Goal: Task Accomplishment & Management: Manage account settings

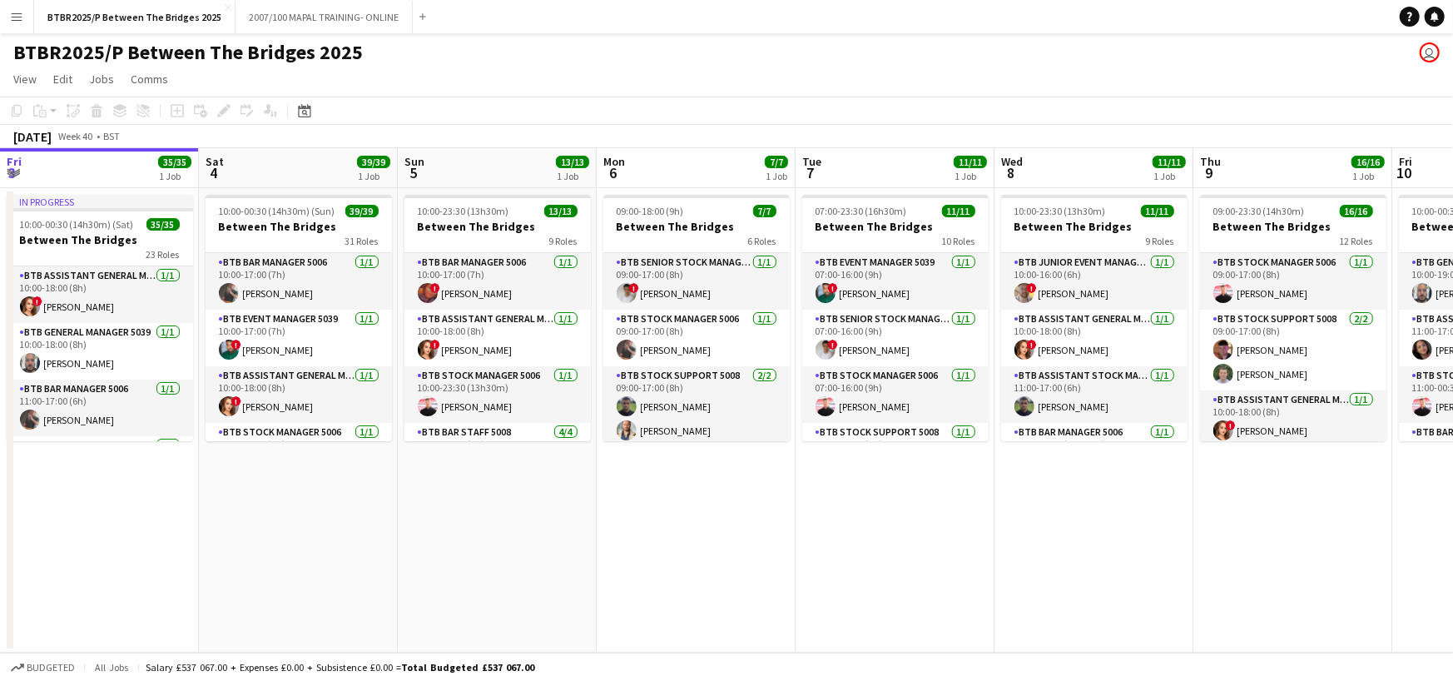
scroll to position [0, 425]
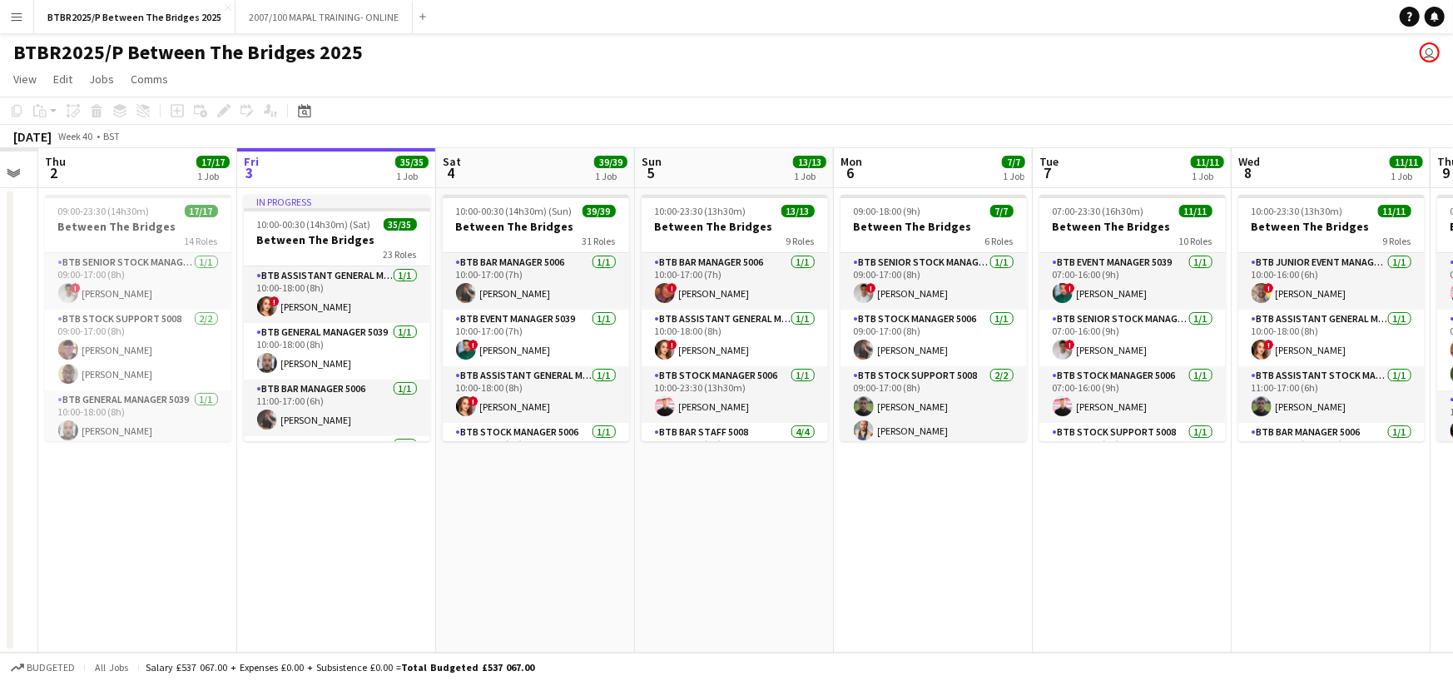
drag, startPoint x: 430, startPoint y: 171, endPoint x: 1090, endPoint y: 161, distance: 661.0
click at [1090, 161] on app-calendar-viewport "Tue 30 Wed 1 Thu 2 17/17 1 Job Fri 3 35/35 1 Job Sat 4 39/39 1 Job Sun 5 13/13 …" at bounding box center [726, 400] width 1453 height 504
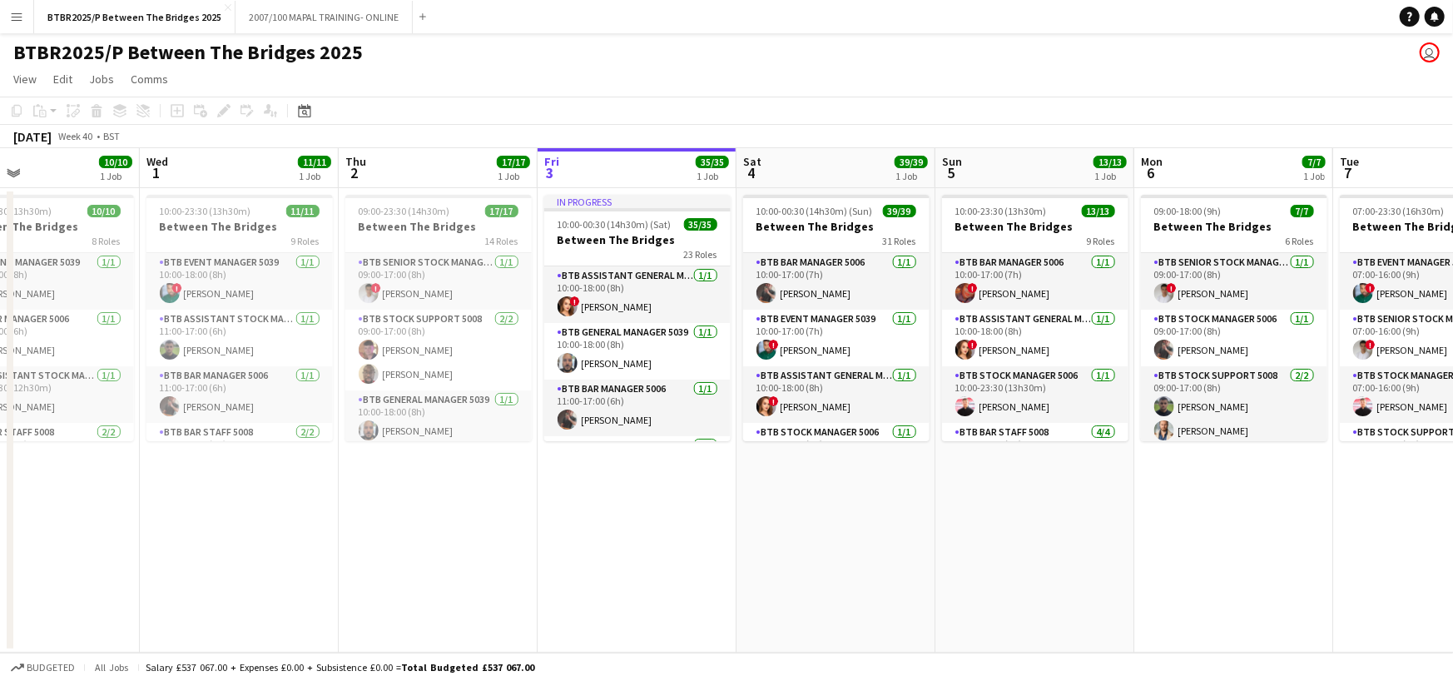
drag, startPoint x: 494, startPoint y: 173, endPoint x: 796, endPoint y: 166, distance: 301.4
click at [796, 166] on app-calendar-viewport "Sun 28 Mon 29 7/7 1 Job Tue 30 10/10 1 Job Wed 1 11/11 1 Job Thu 2 17/17 1 Job …" at bounding box center [726, 400] width 1453 height 504
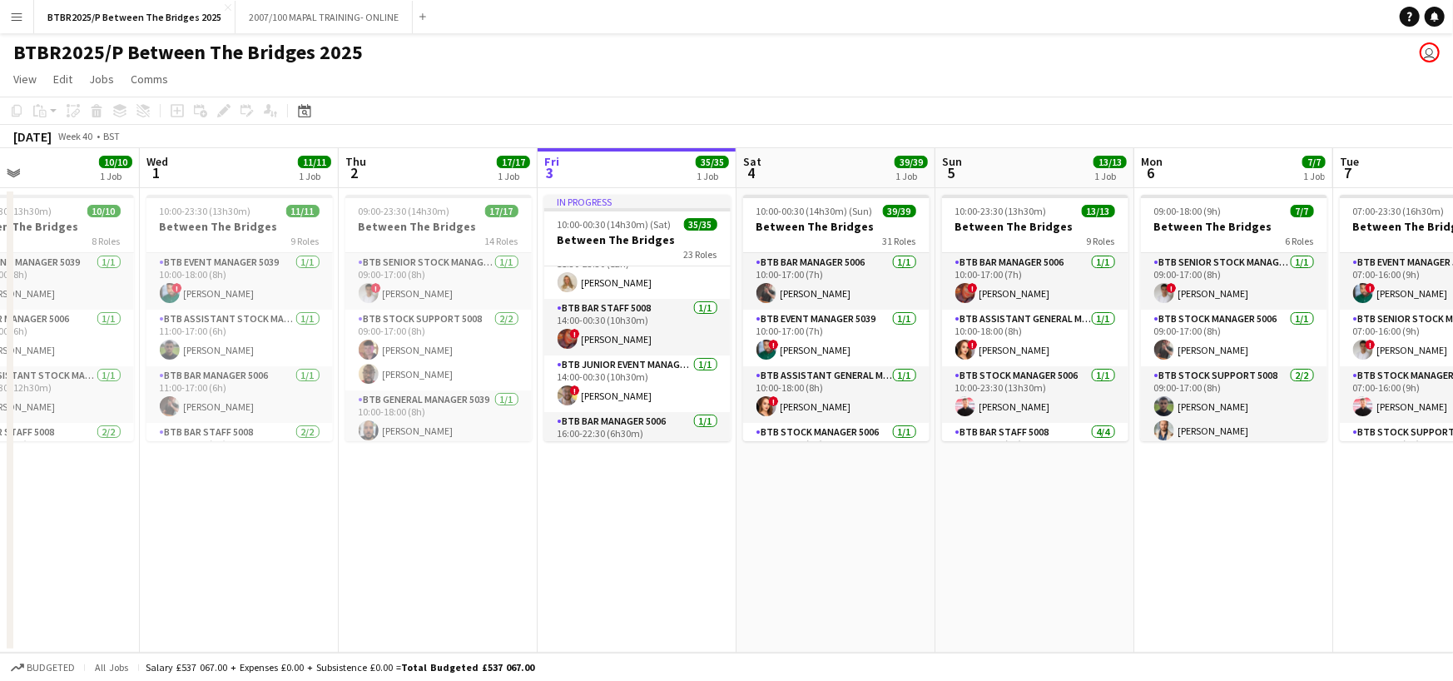
scroll to position [333, 0]
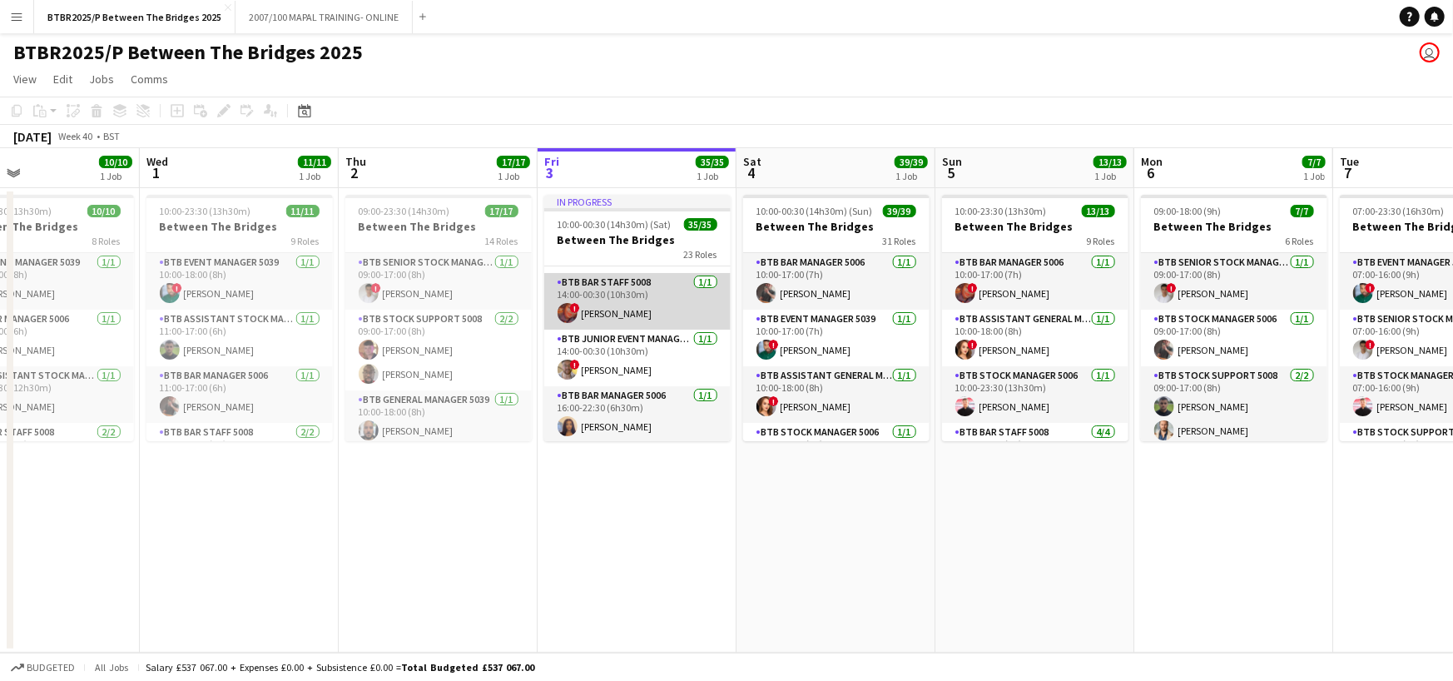
click at [648, 298] on app-card-role "BTB Bar Staff 5008 [DATE] 14:00-00:30 (10h30m) ! [PERSON_NAME]" at bounding box center [637, 301] width 186 height 57
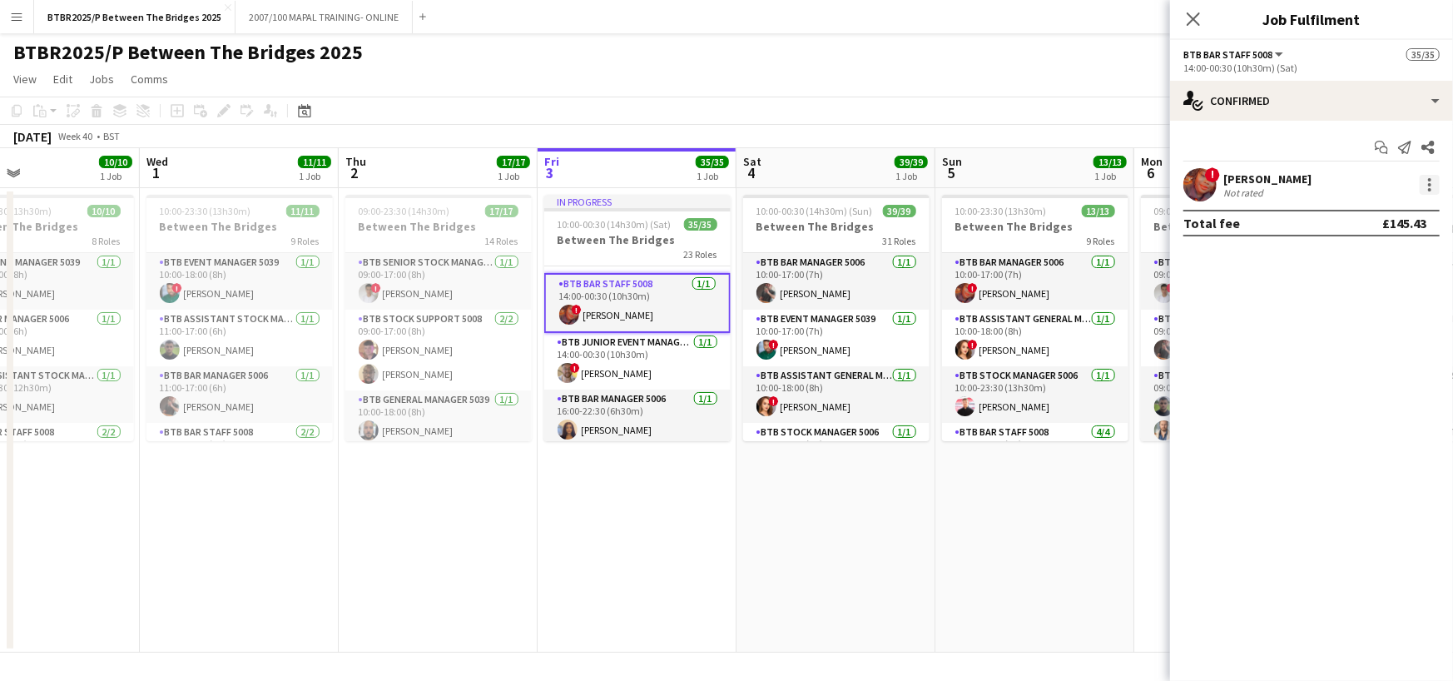
click at [1426, 184] on div at bounding box center [1430, 185] width 20 height 20
click at [1362, 385] on button "Remove" at bounding box center [1376, 375] width 130 height 40
click at [1284, 173] on app-invite-slot "single-neutral-actions" at bounding box center [1311, 184] width 283 height 33
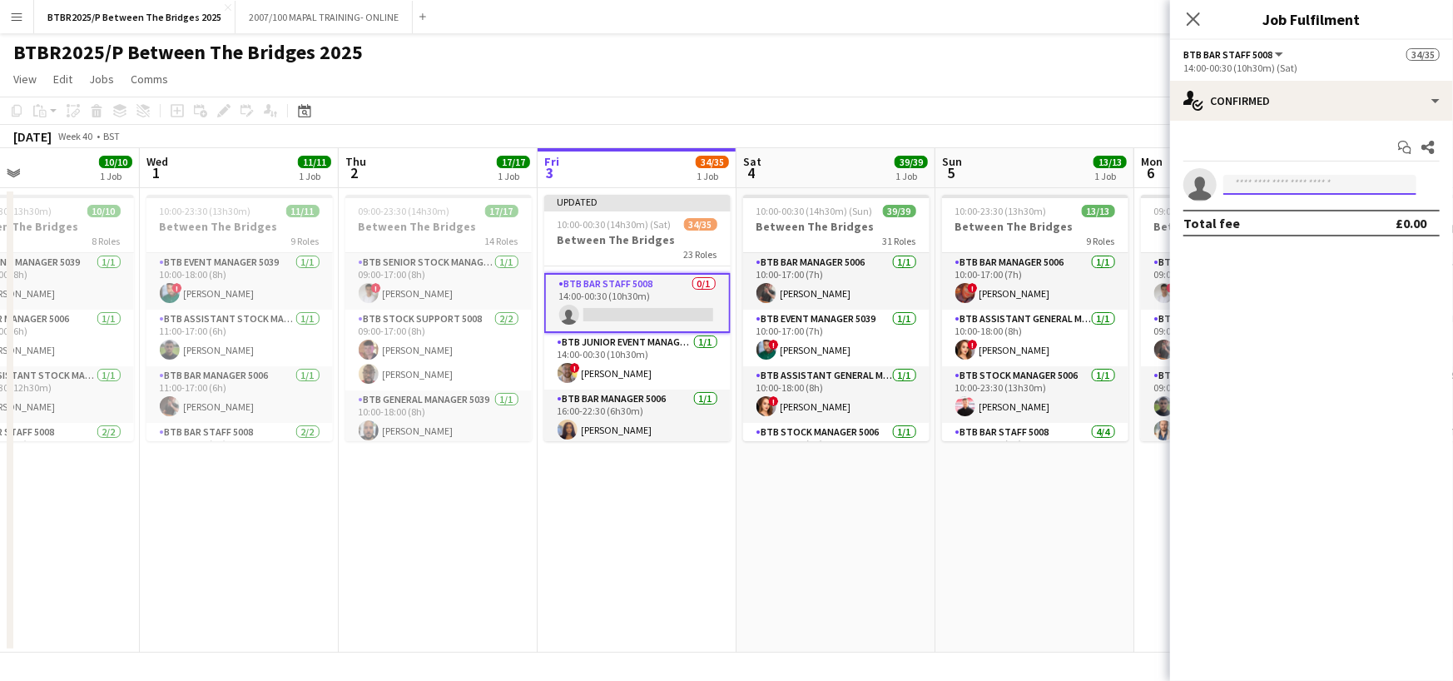
click at [1289, 183] on input at bounding box center [1320, 185] width 193 height 20
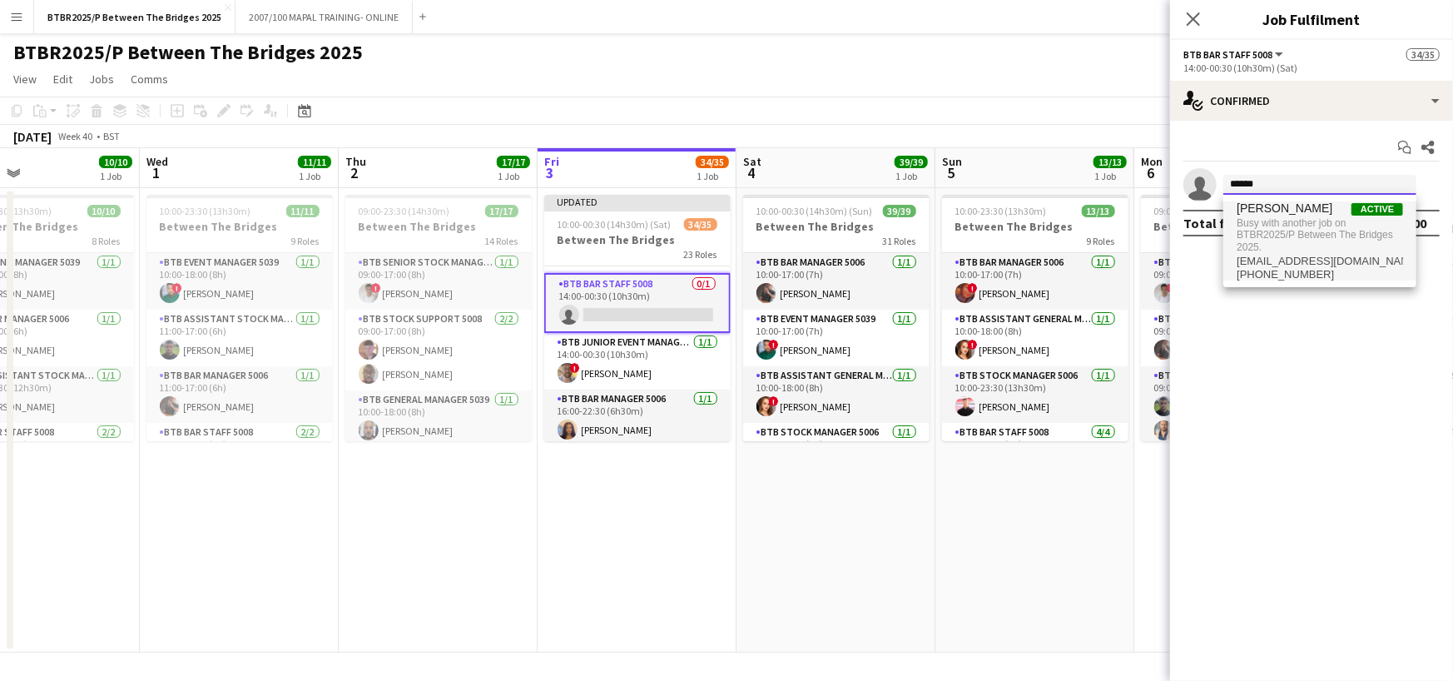
type input "******"
click at [1338, 224] on span "Busy with another job on BTBR2025/P Between The Bridges 2025." at bounding box center [1320, 235] width 166 height 39
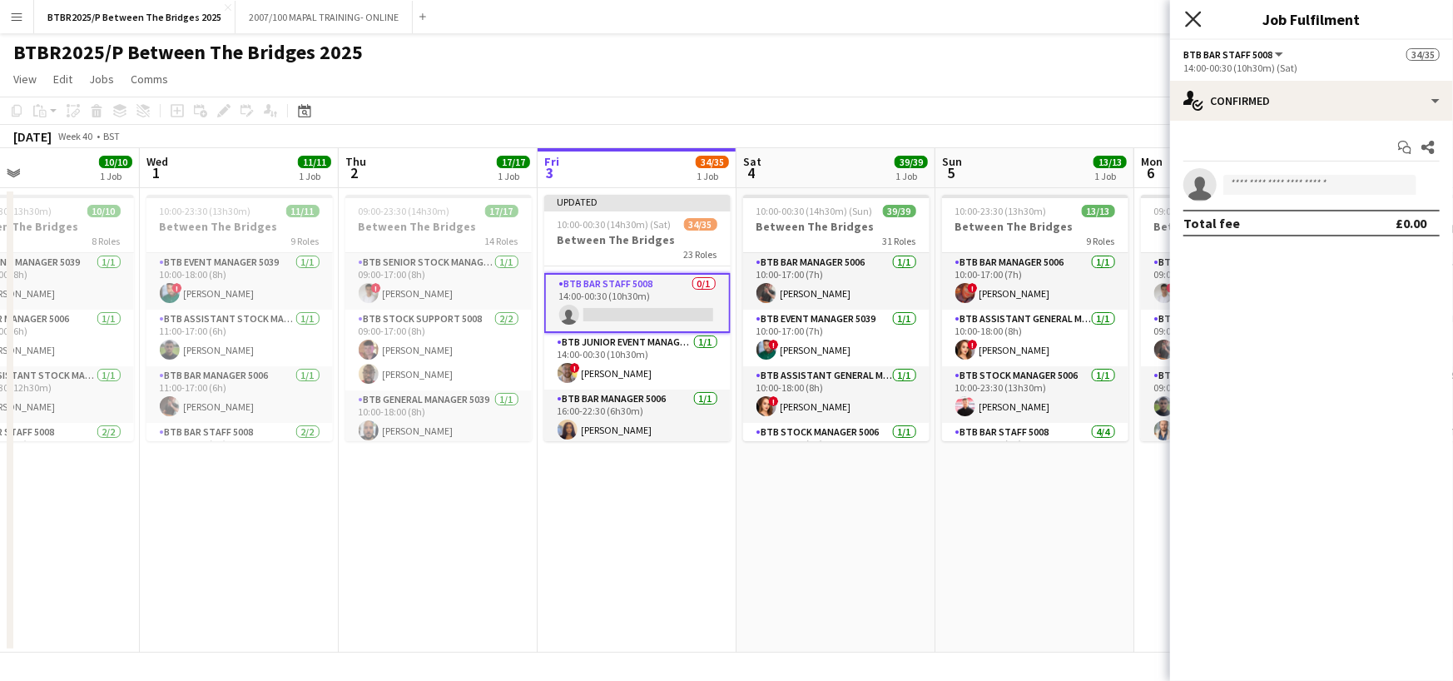
click at [1198, 20] on icon "Close pop-in" at bounding box center [1193, 19] width 16 height 16
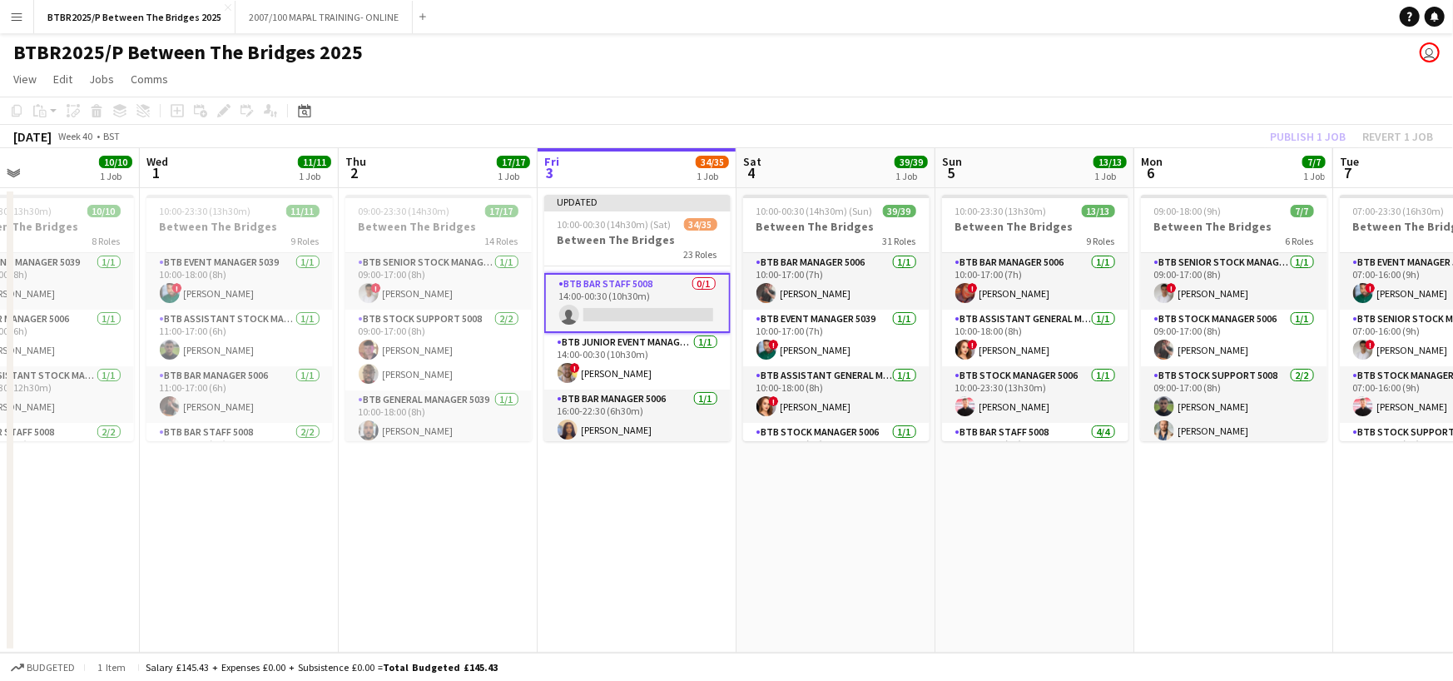
click at [948, 106] on app-toolbar "Copy Paste Paste Ctrl+V Paste with crew Ctrl+Shift+V Paste linked Job [GEOGRAPH…" at bounding box center [726, 111] width 1453 height 28
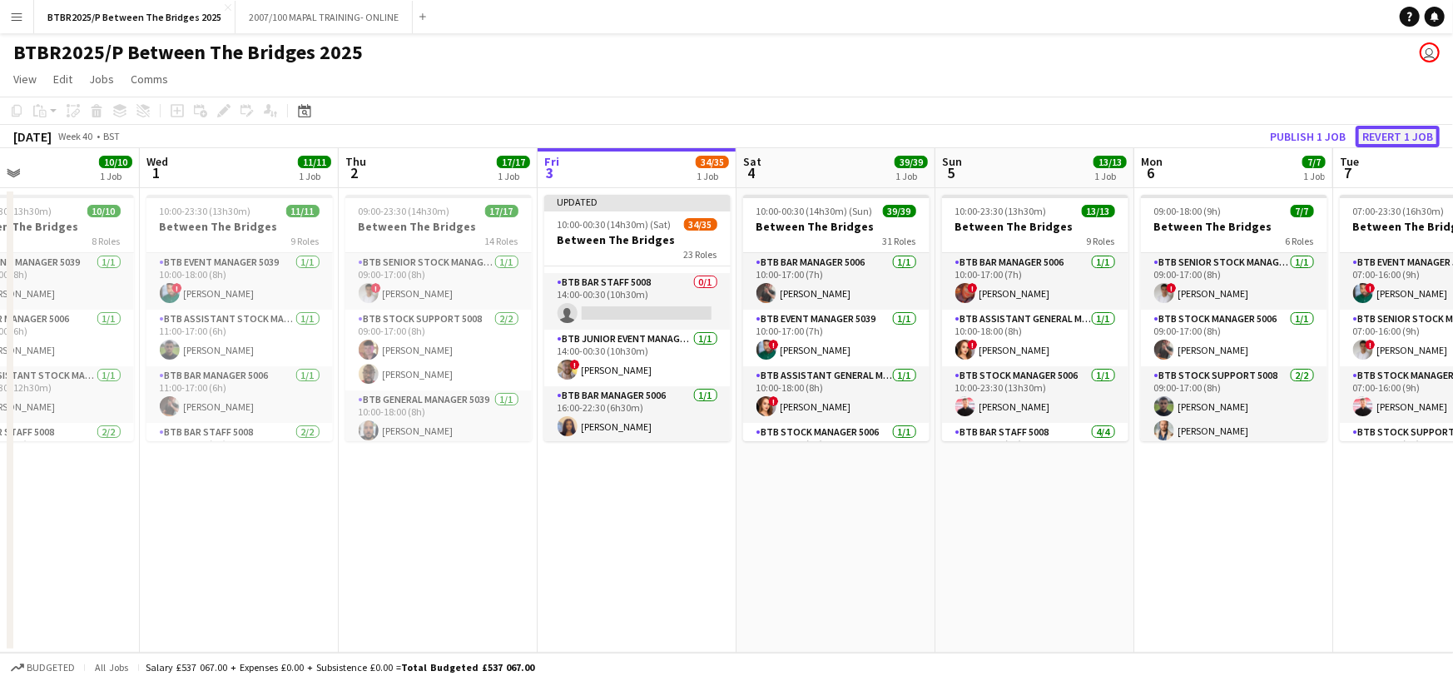
click at [1408, 132] on button "Revert 1 job" at bounding box center [1398, 137] width 84 height 22
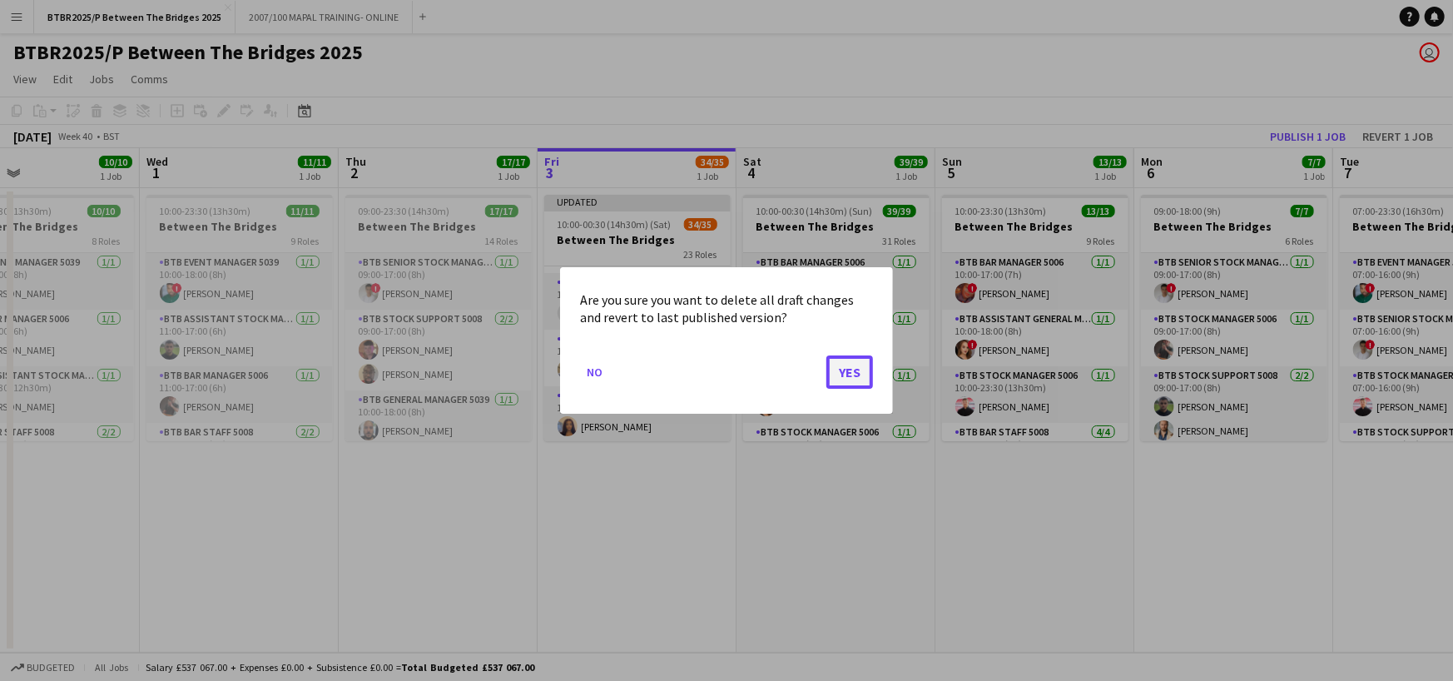
click at [843, 365] on button "Yes" at bounding box center [850, 371] width 47 height 33
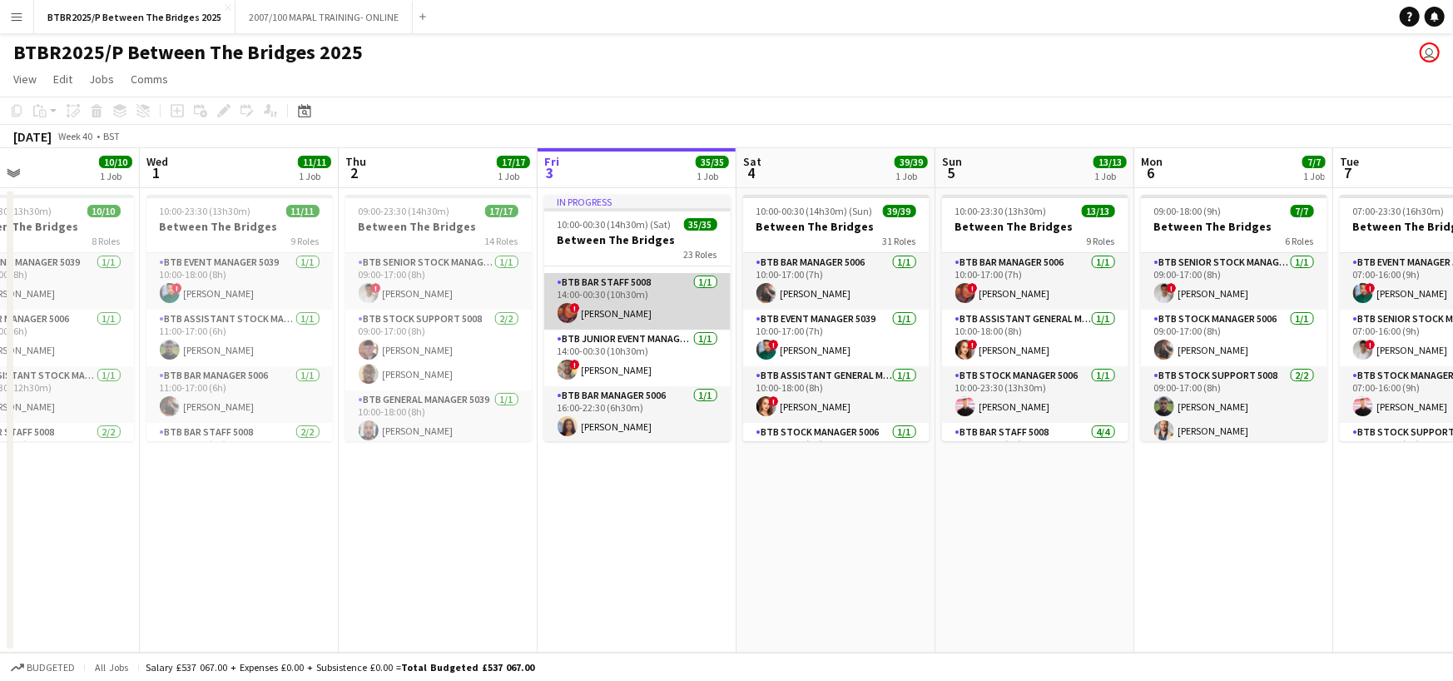
click at [648, 305] on app-card-role "BTB Bar Staff 5008 [DATE] 14:00-00:30 (10h30m) ! [PERSON_NAME]" at bounding box center [637, 301] width 186 height 57
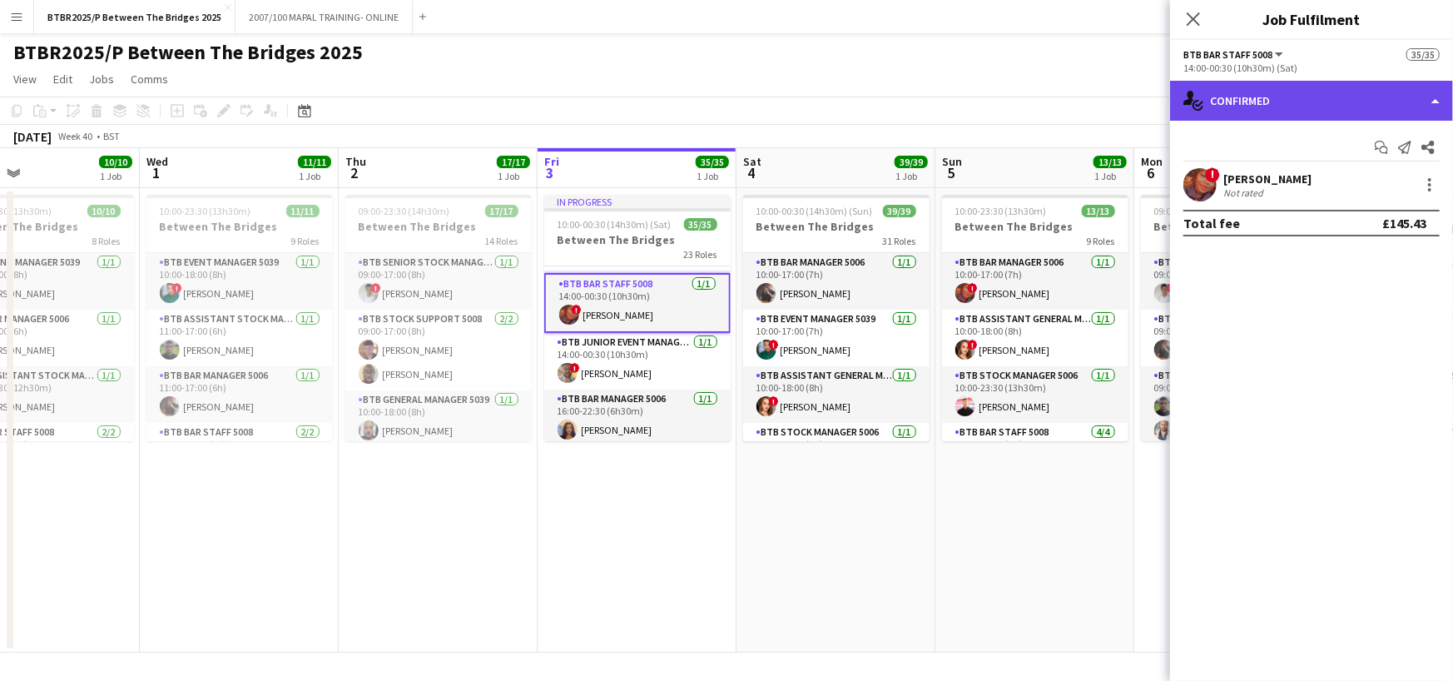
click at [1359, 107] on div "single-neutral-actions-check-2 Confirmed" at bounding box center [1311, 101] width 283 height 40
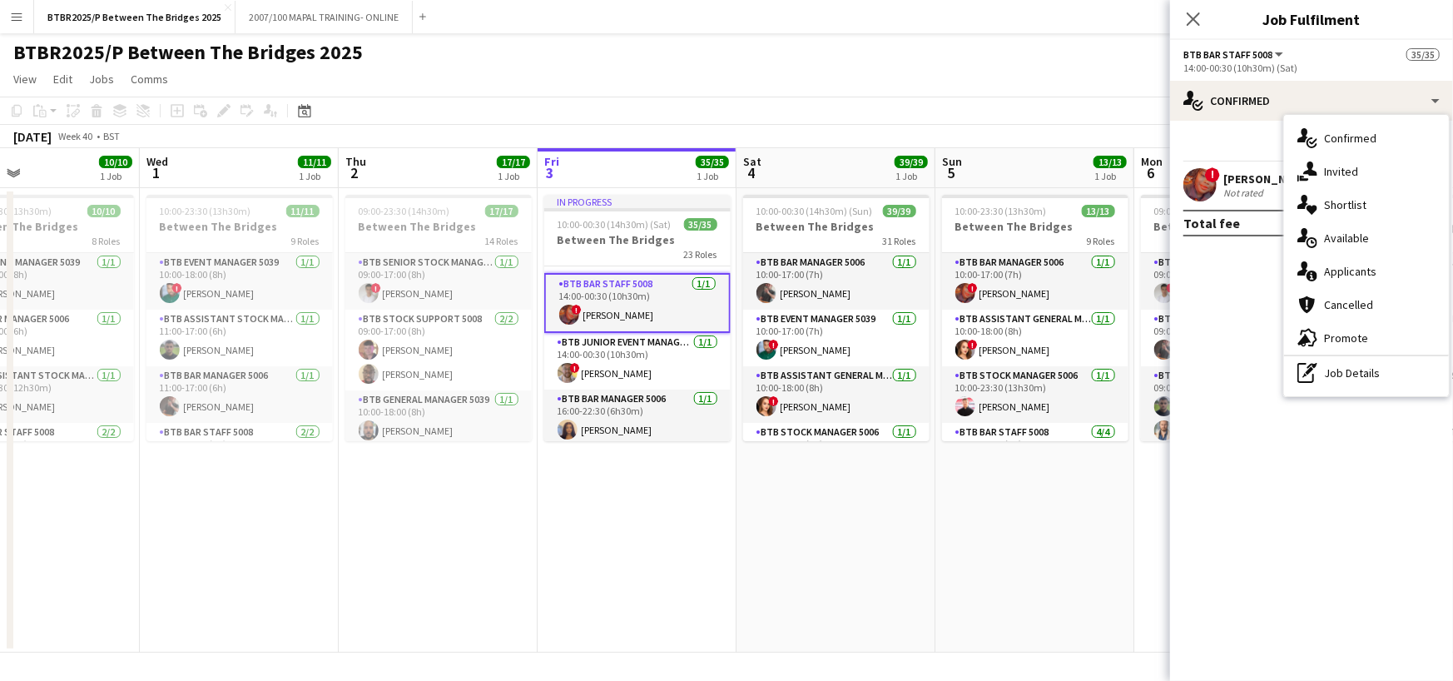
click at [1358, 367] on div "pen-write Job Details" at bounding box center [1366, 372] width 165 height 33
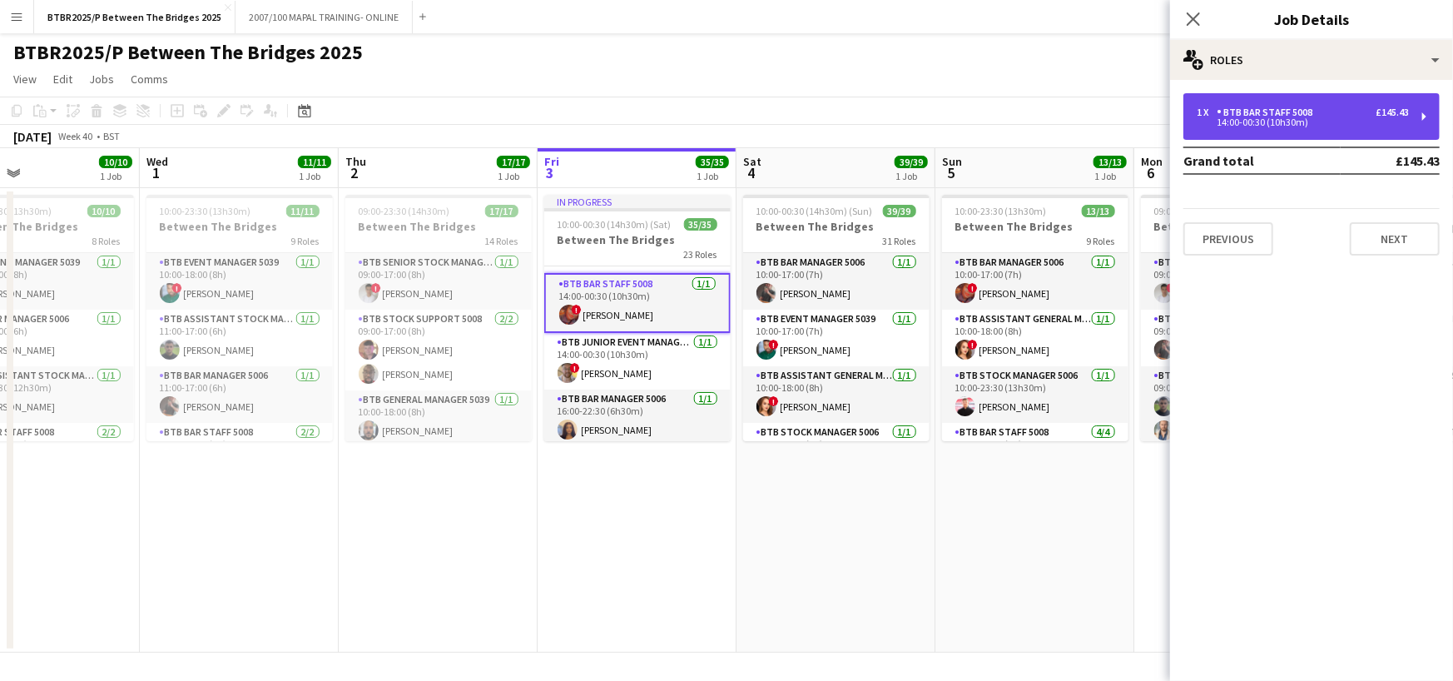
click at [1332, 120] on div "14:00-00:30 (10h30m)" at bounding box center [1303, 122] width 212 height 8
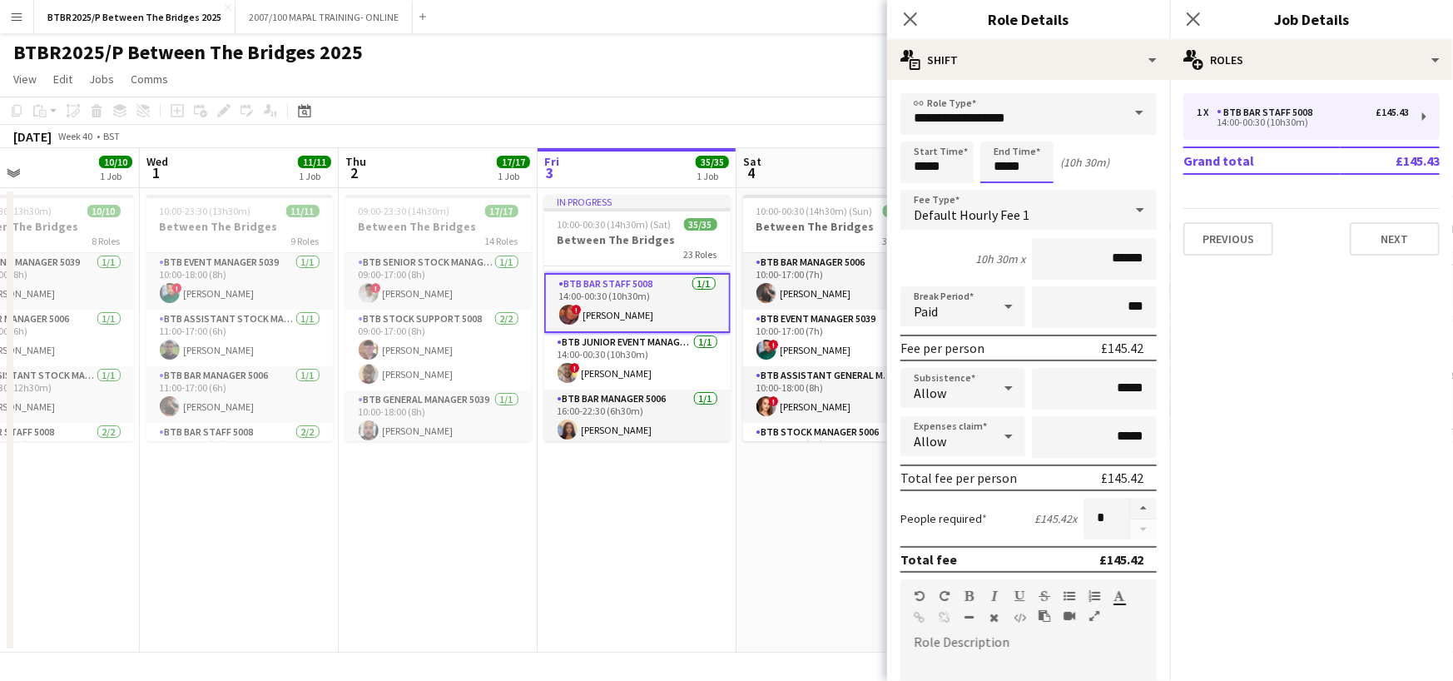
click at [1026, 167] on input "*****" at bounding box center [1017, 163] width 73 height 42
type input "*****"
click at [841, 94] on app-page-menu "View Day view expanded Day view collapsed Month view Date picker Jump to [DATE]…" at bounding box center [726, 81] width 1453 height 32
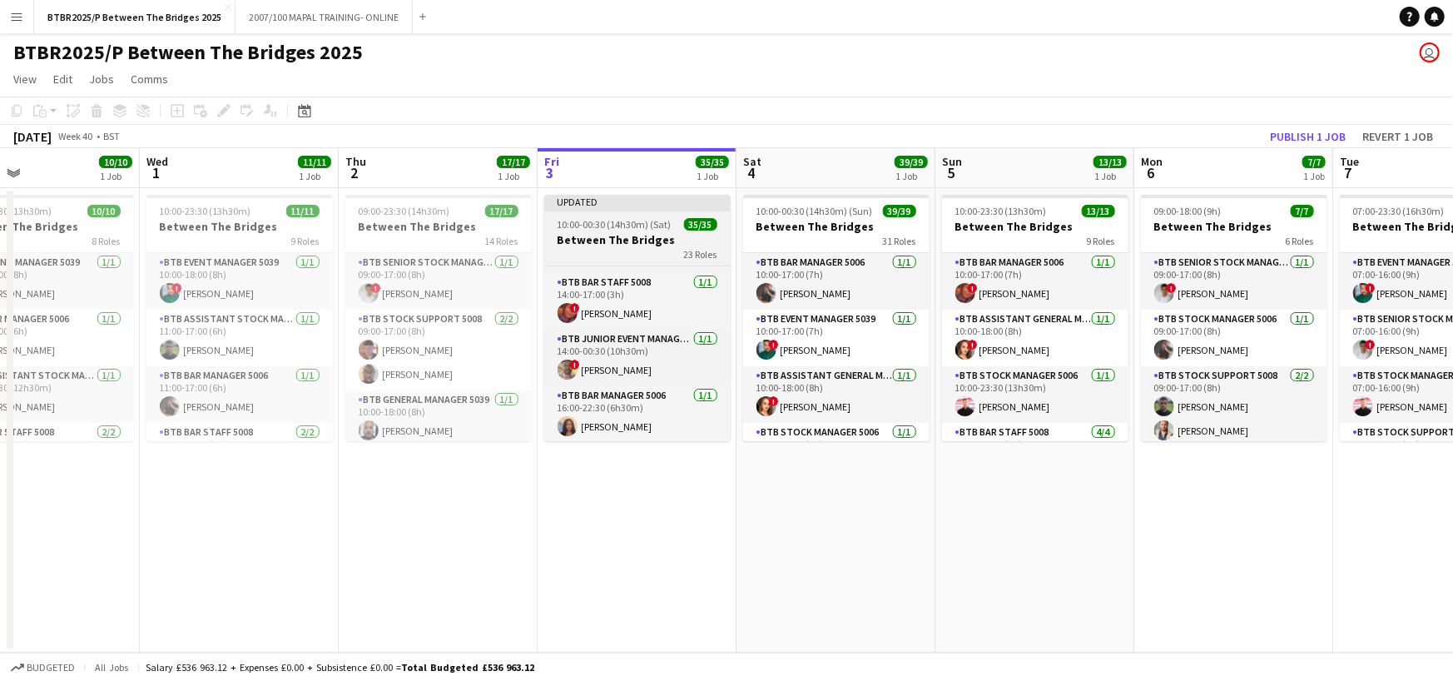
click at [641, 236] on h3 "Between The Bridges" at bounding box center [637, 239] width 186 height 15
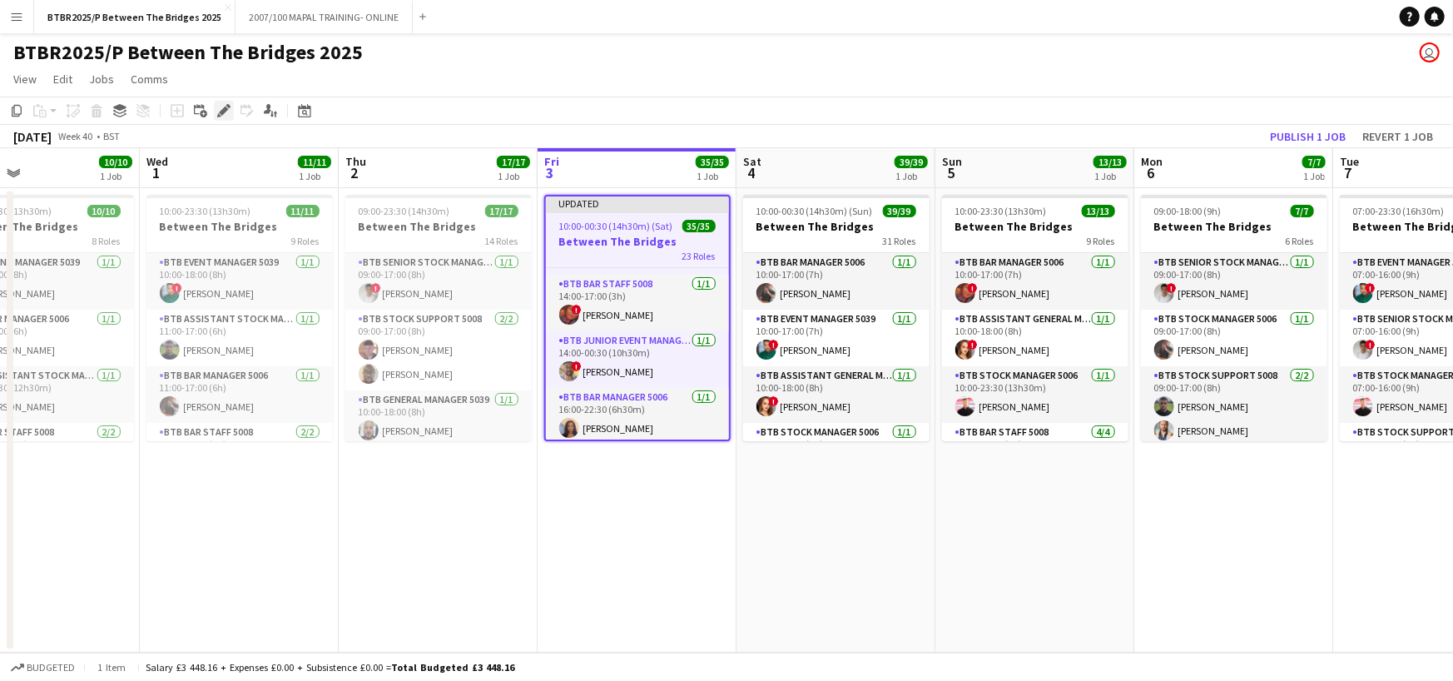
click at [226, 117] on icon "Edit" at bounding box center [223, 110] width 13 height 13
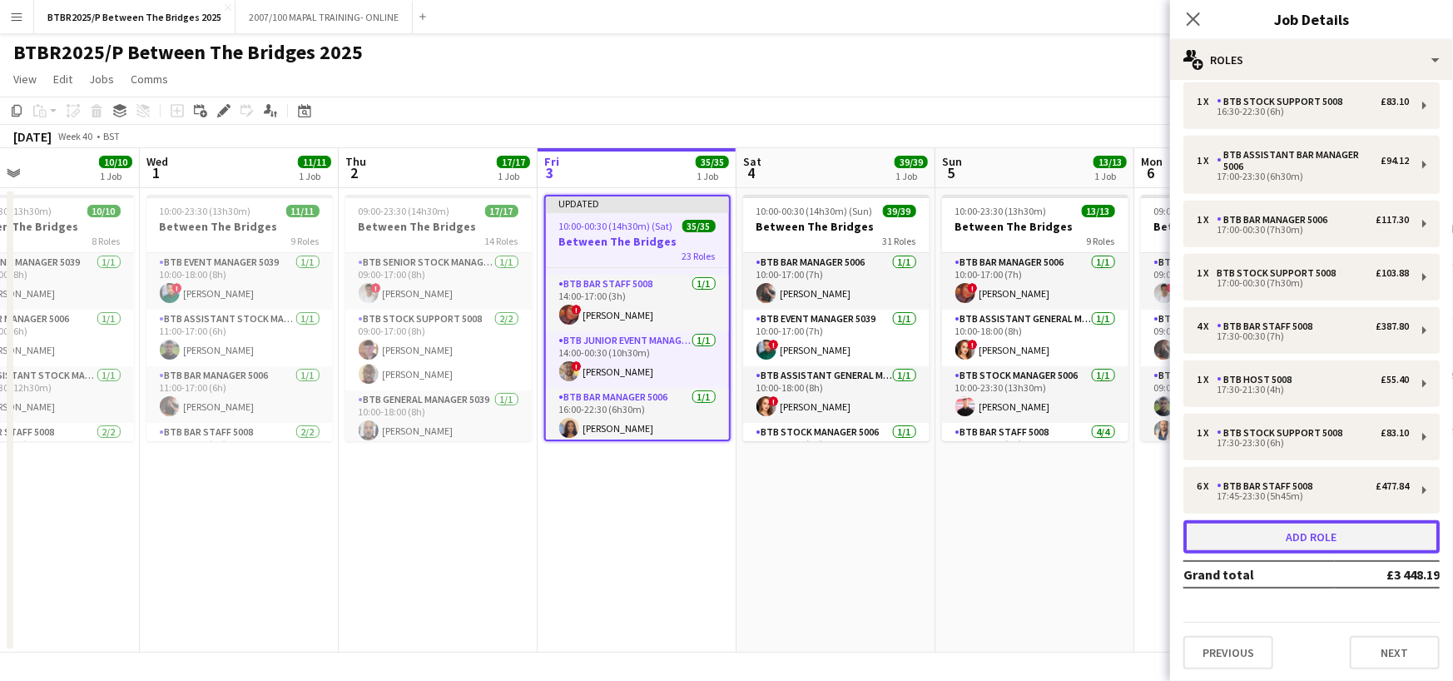
click at [1303, 523] on button "Add role" at bounding box center [1312, 536] width 256 height 33
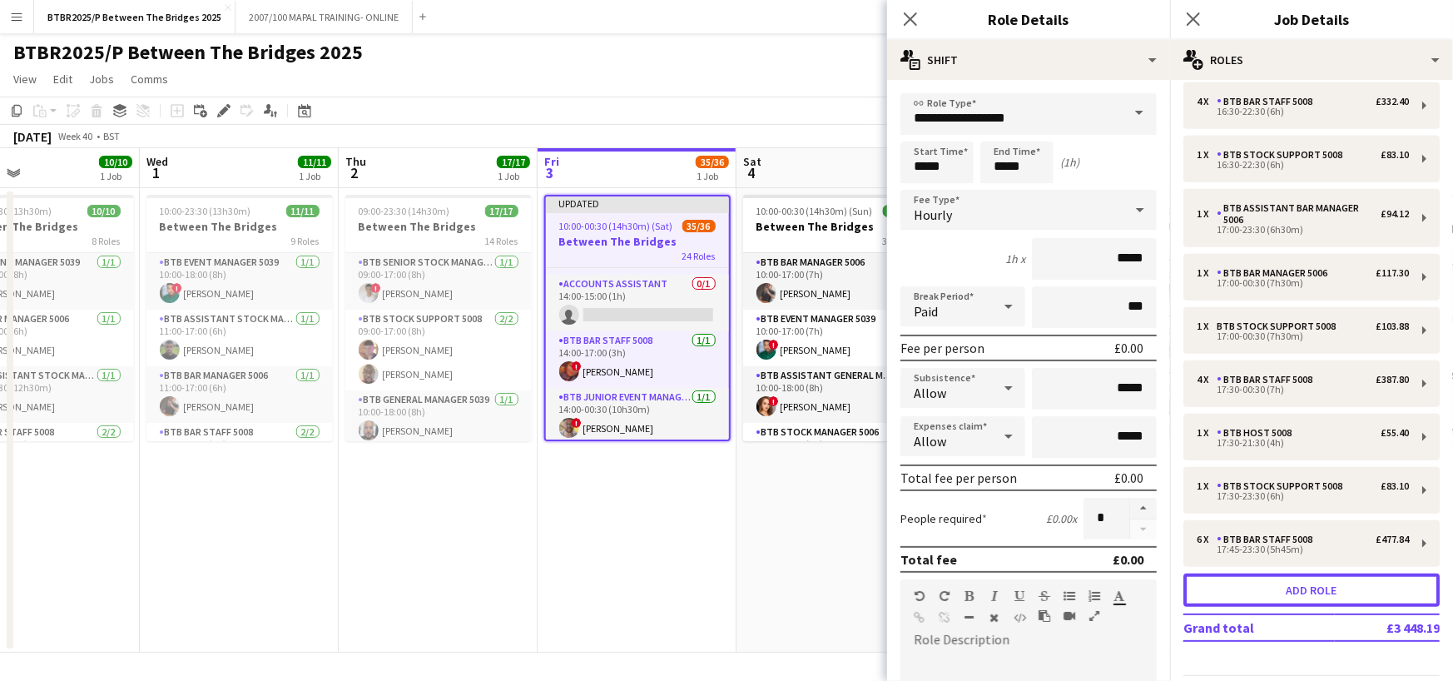
scroll to position [909, 0]
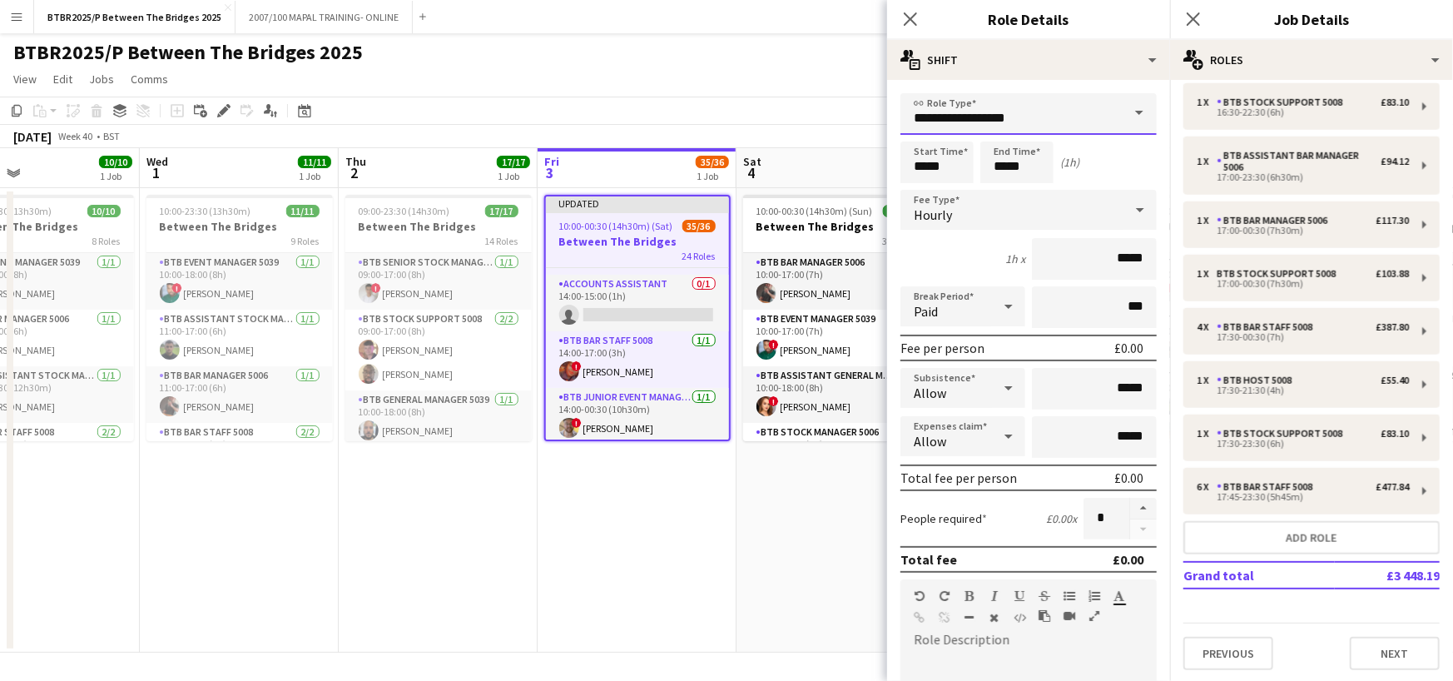
click at [1006, 115] on input "**********" at bounding box center [1029, 114] width 256 height 42
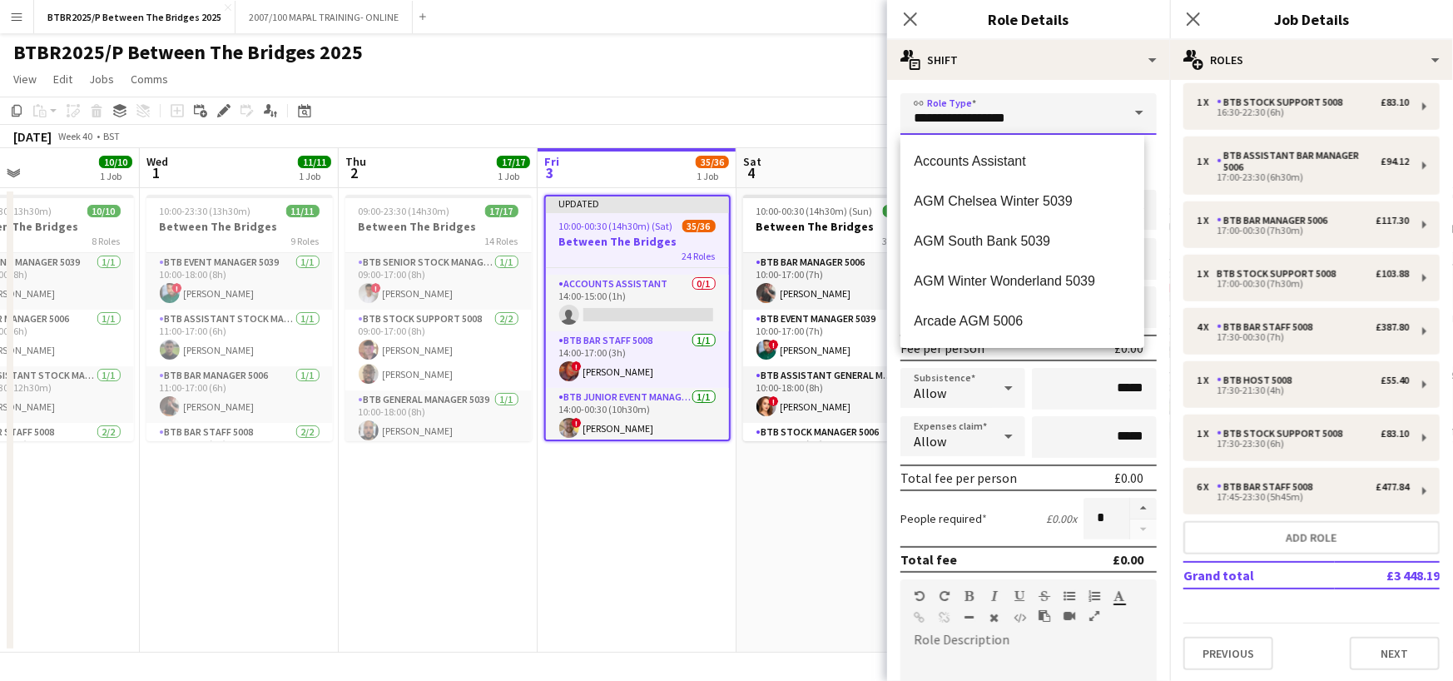
click at [1006, 115] on input "**********" at bounding box center [1029, 114] width 256 height 42
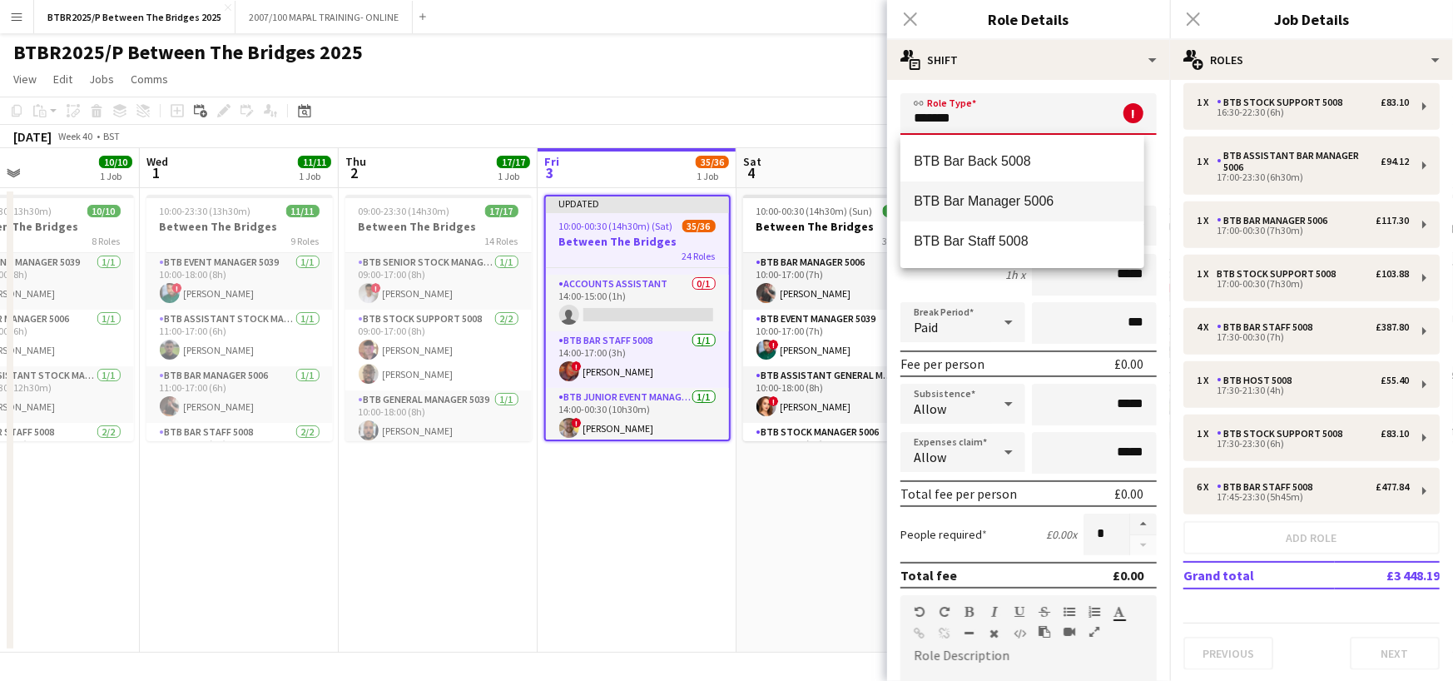
click at [1005, 193] on span "BTB Bar Manager 5006" at bounding box center [1022, 201] width 217 height 16
type input "**********"
type input "******"
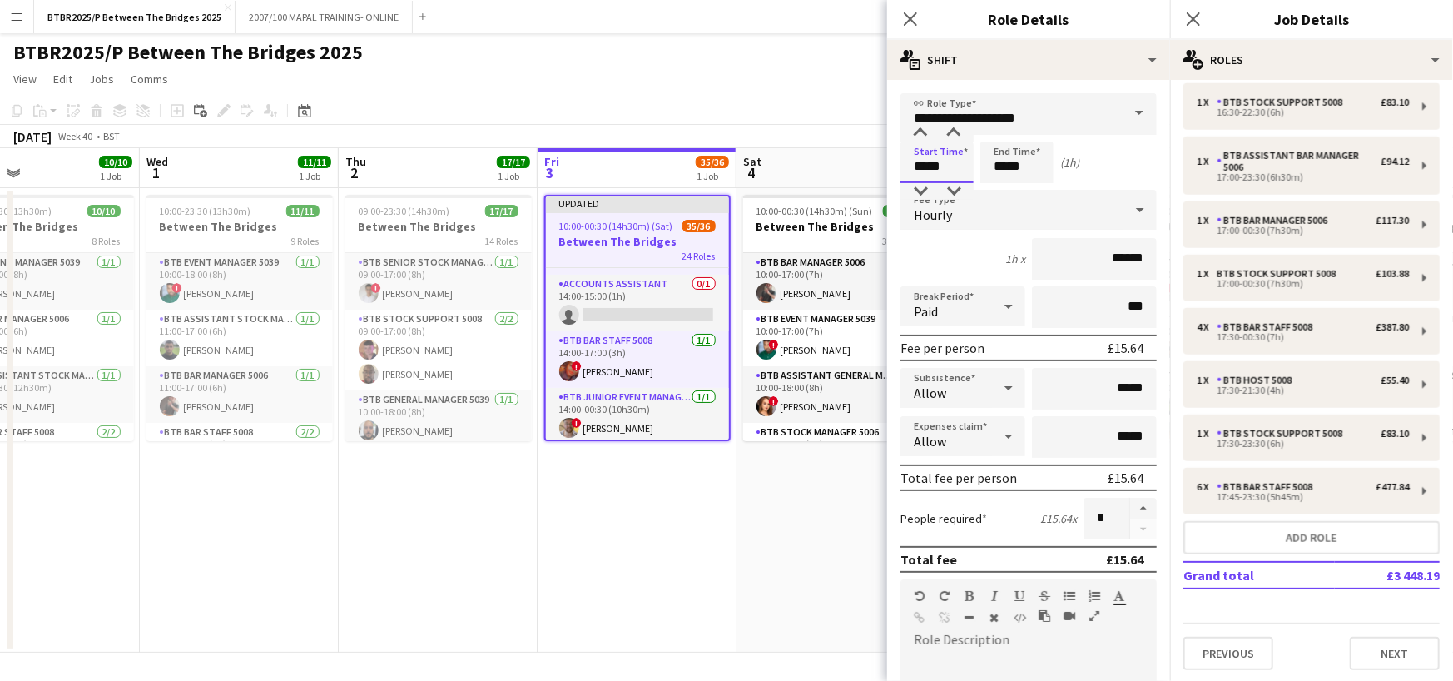
click at [958, 171] on input "*****" at bounding box center [937, 163] width 73 height 42
type input "*****"
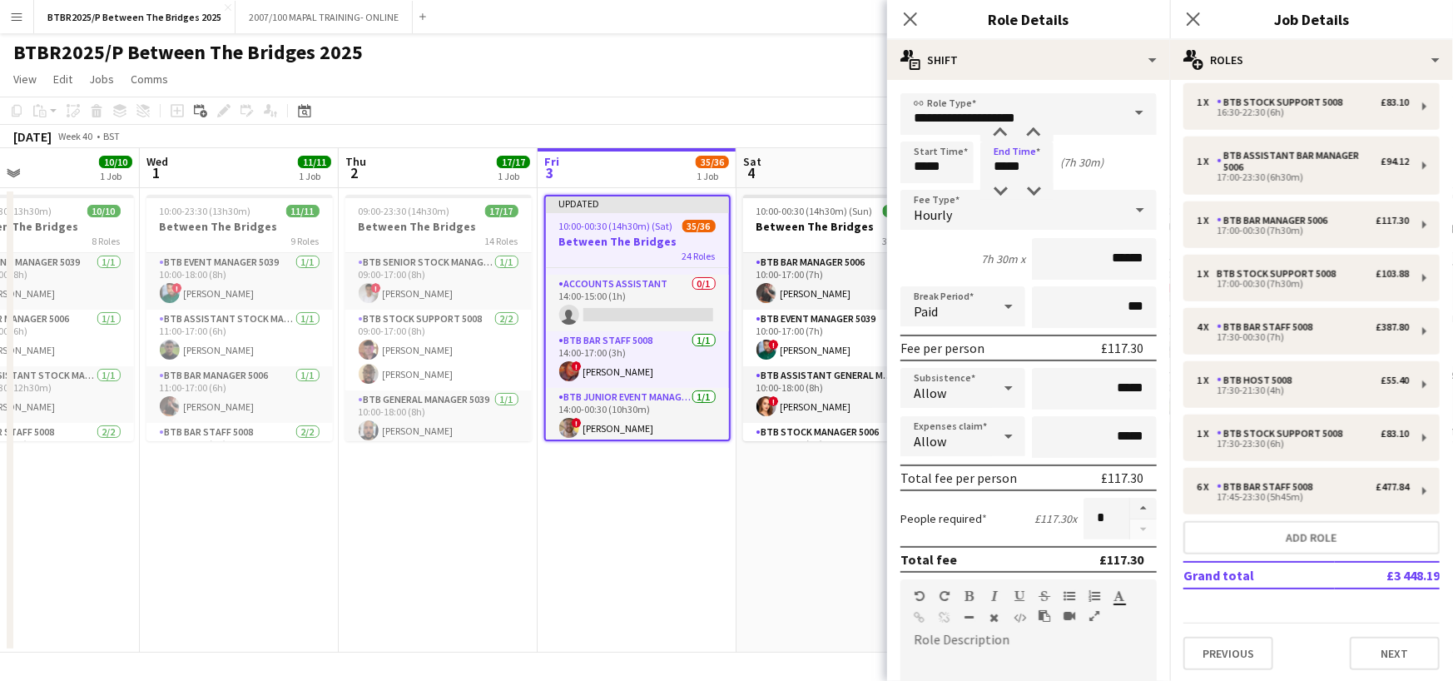
click at [853, 92] on app-page-menu "View Day view expanded Day view collapsed Month view Date picker Jump to [DATE]…" at bounding box center [726, 81] width 1453 height 32
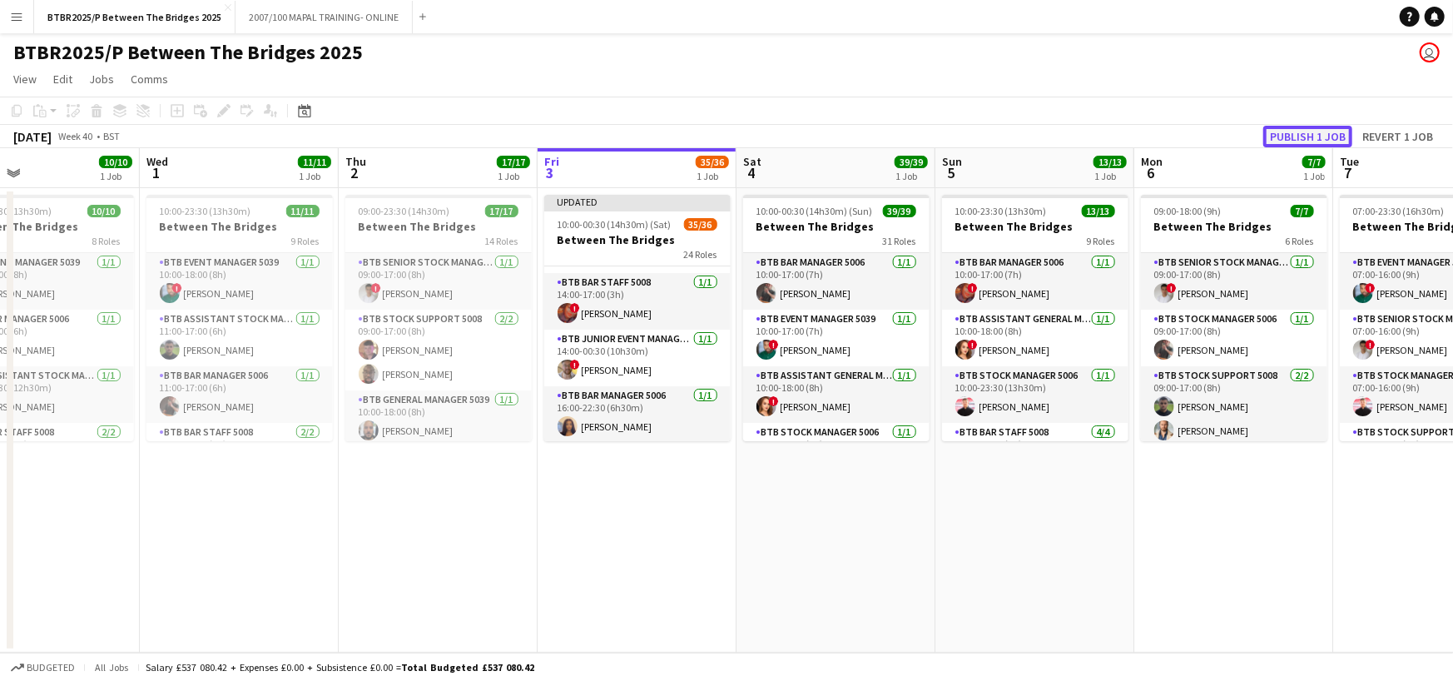
click at [1335, 136] on button "Publish 1 job" at bounding box center [1308, 137] width 89 height 22
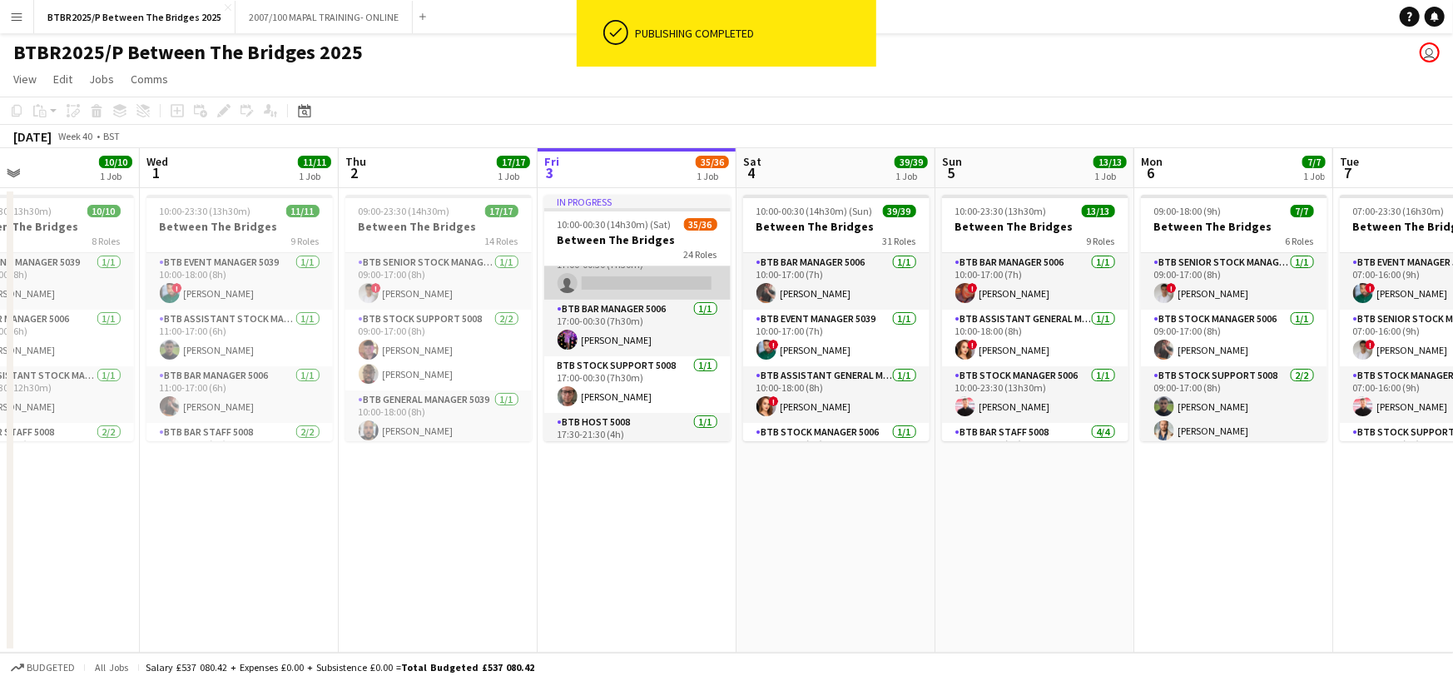
click at [652, 278] on app-card-role "BTB Bar Manager 5006 0/1 17:00-00:30 (7h30m) single-neutral-actions" at bounding box center [637, 271] width 186 height 57
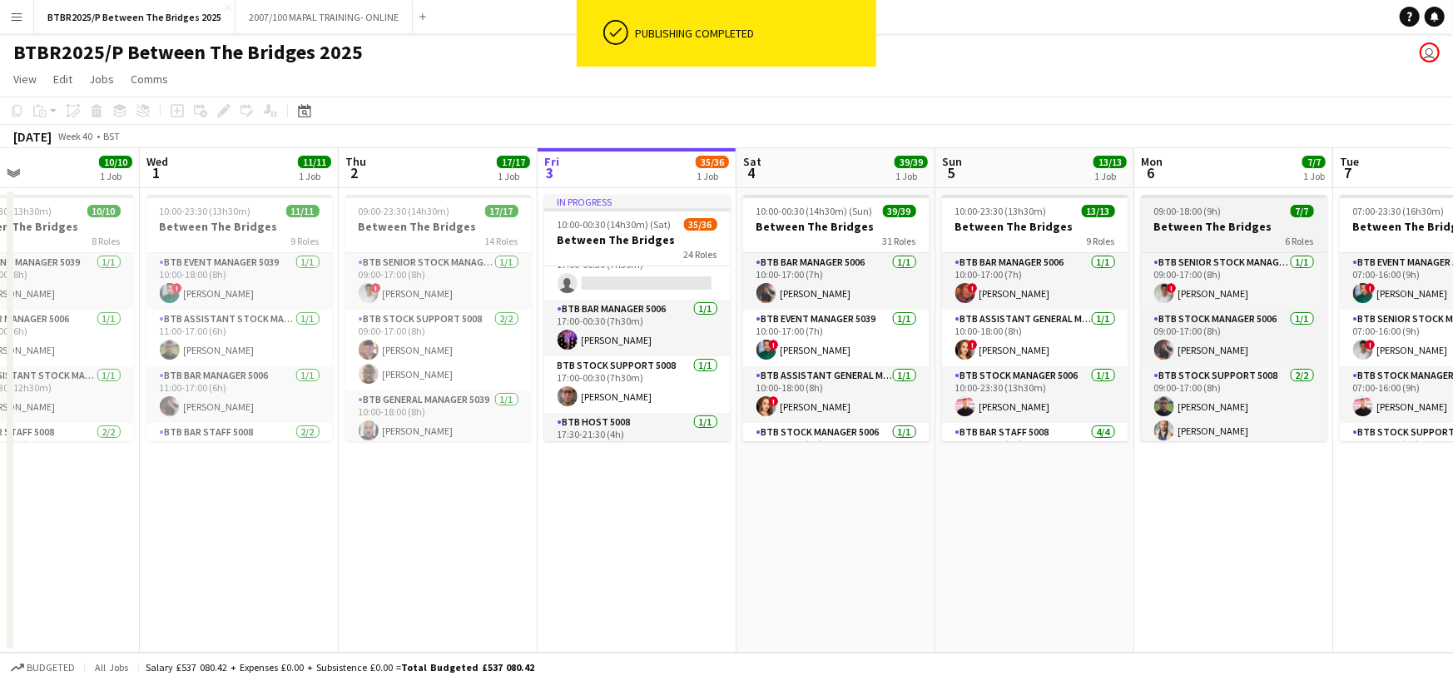
scroll to position [1083, 0]
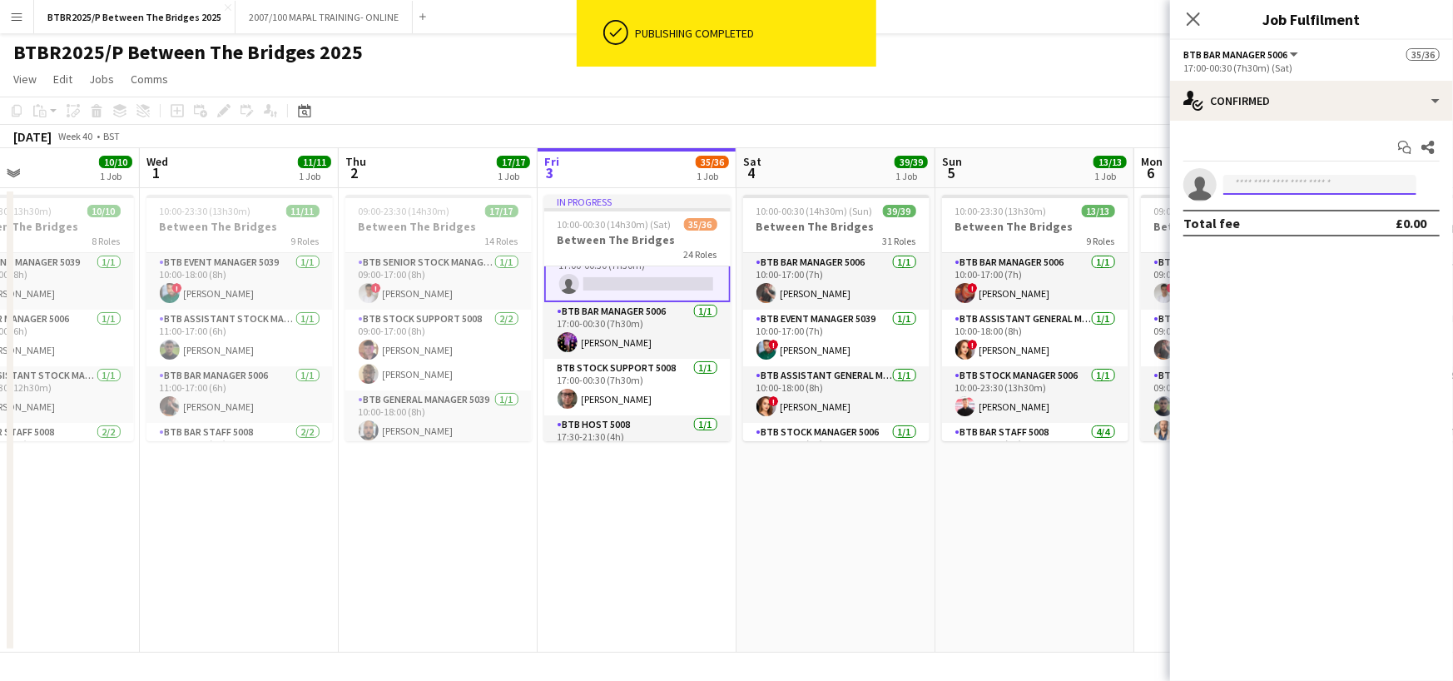
click at [1292, 191] on input at bounding box center [1320, 185] width 193 height 20
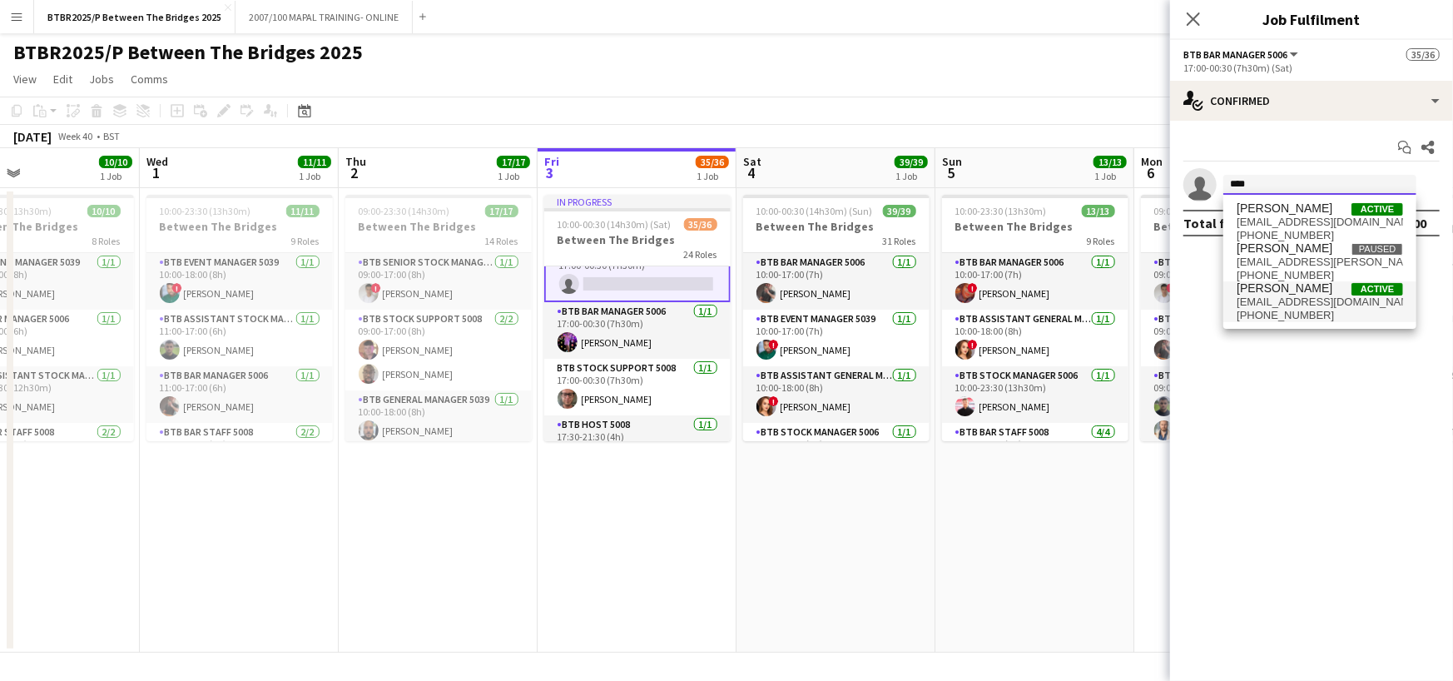
type input "****"
click at [1310, 306] on span "[EMAIL_ADDRESS][DOMAIN_NAME]" at bounding box center [1320, 301] width 166 height 13
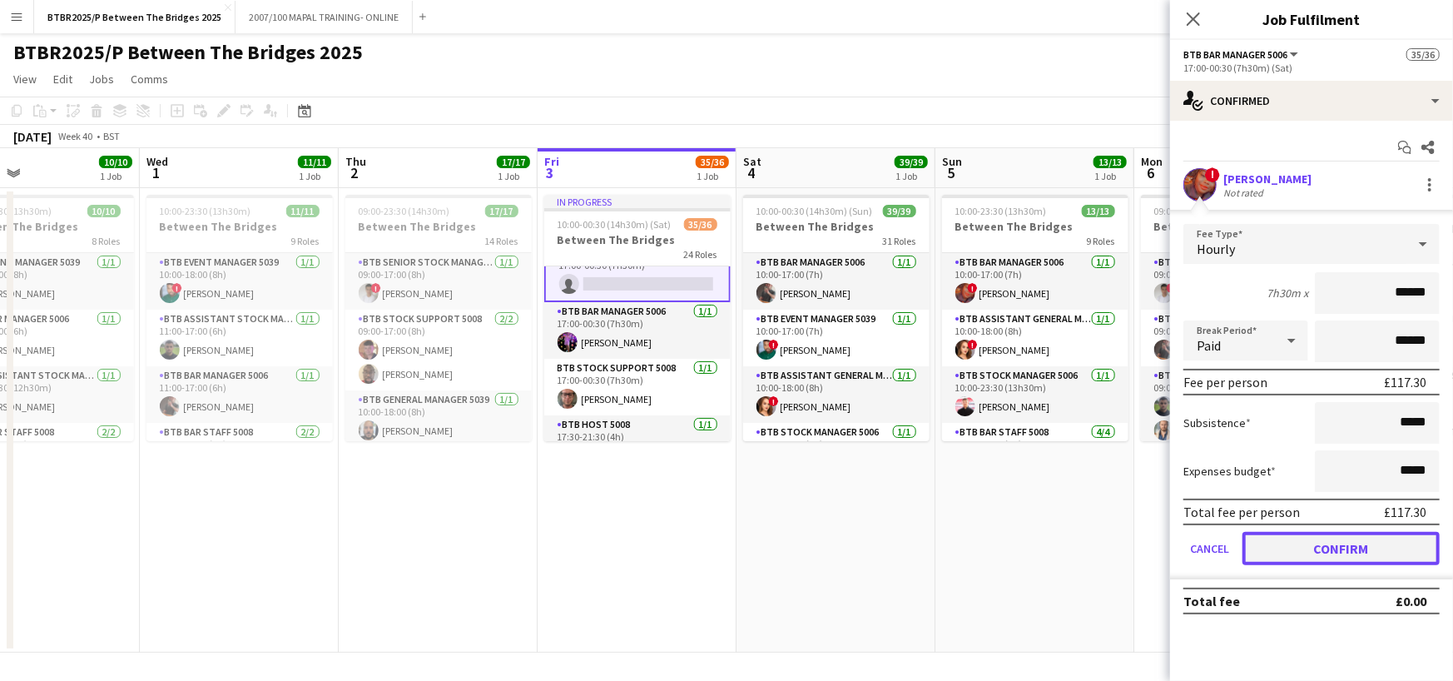
click at [1332, 551] on button "Confirm" at bounding box center [1341, 548] width 197 height 33
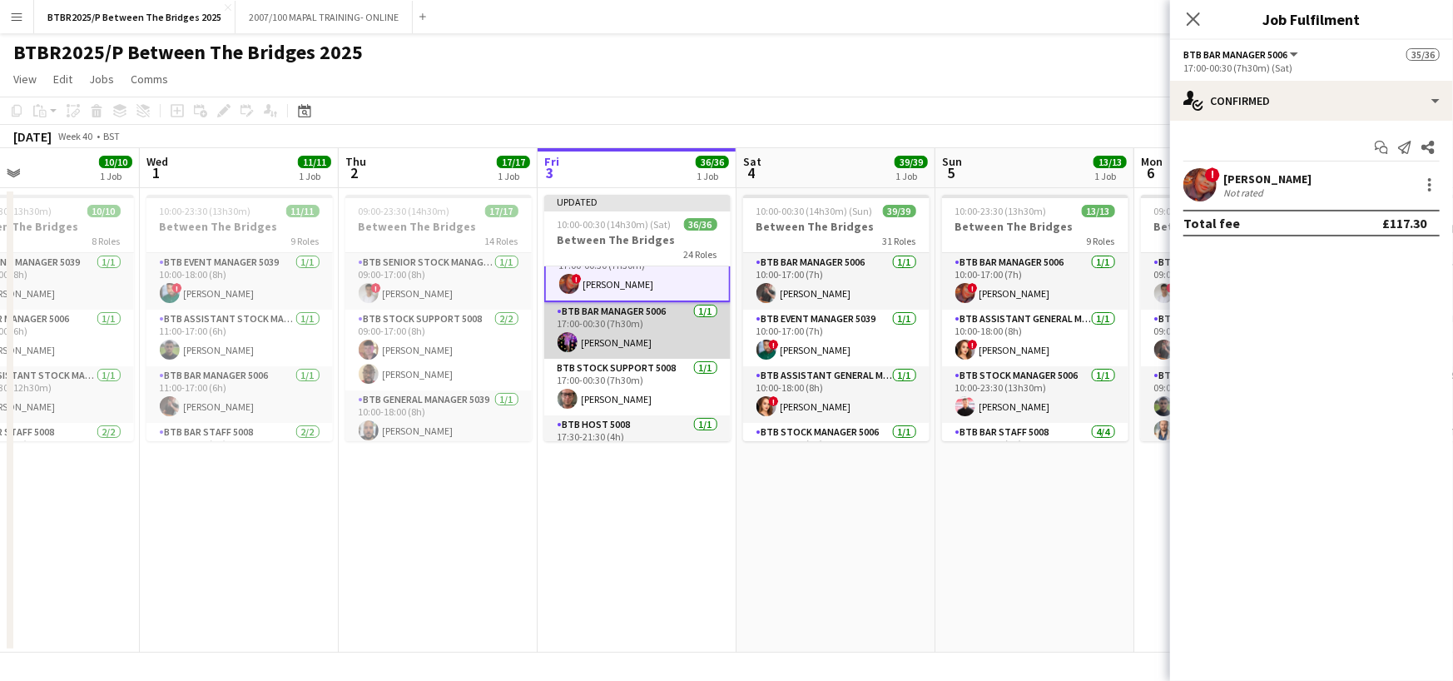
click at [648, 335] on app-card-role "BTB Bar Manager 5006 [DATE] 17:00-00:30 (7h30m) [PERSON_NAME]" at bounding box center [637, 330] width 186 height 57
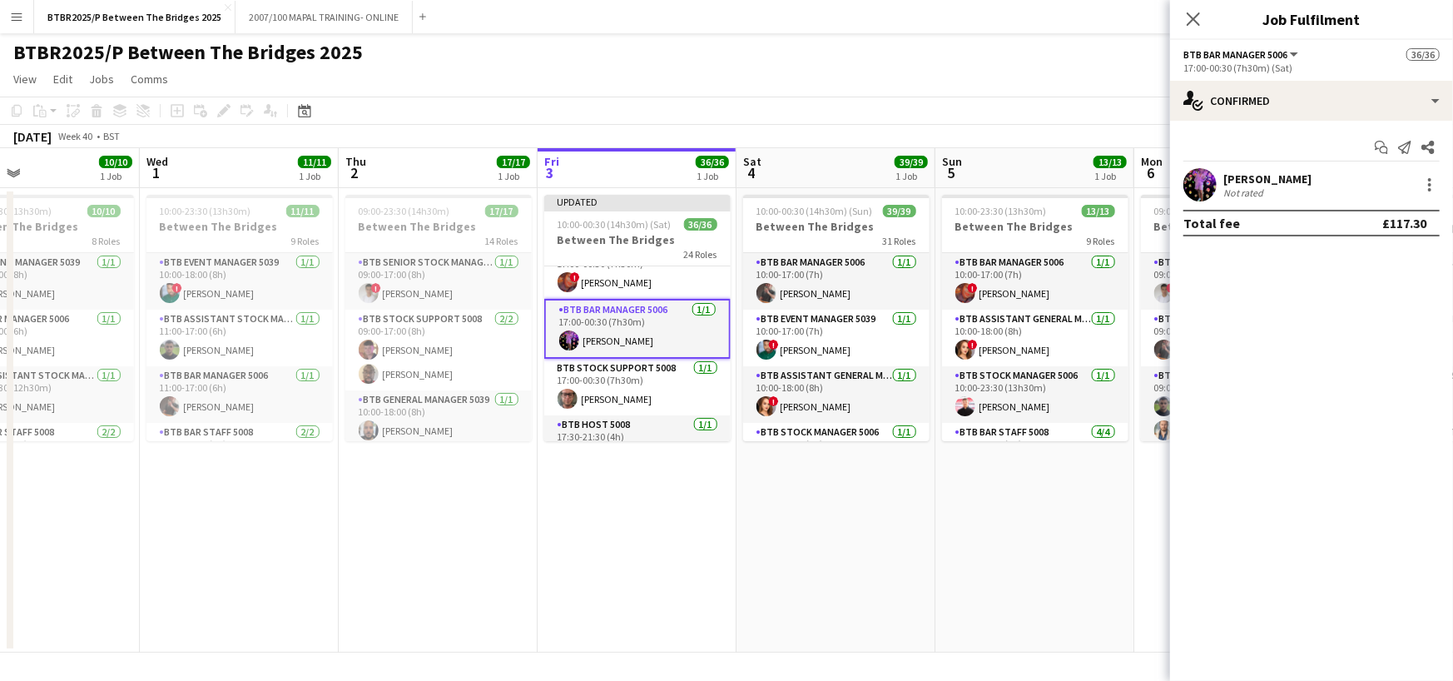
scroll to position [1082, 0]
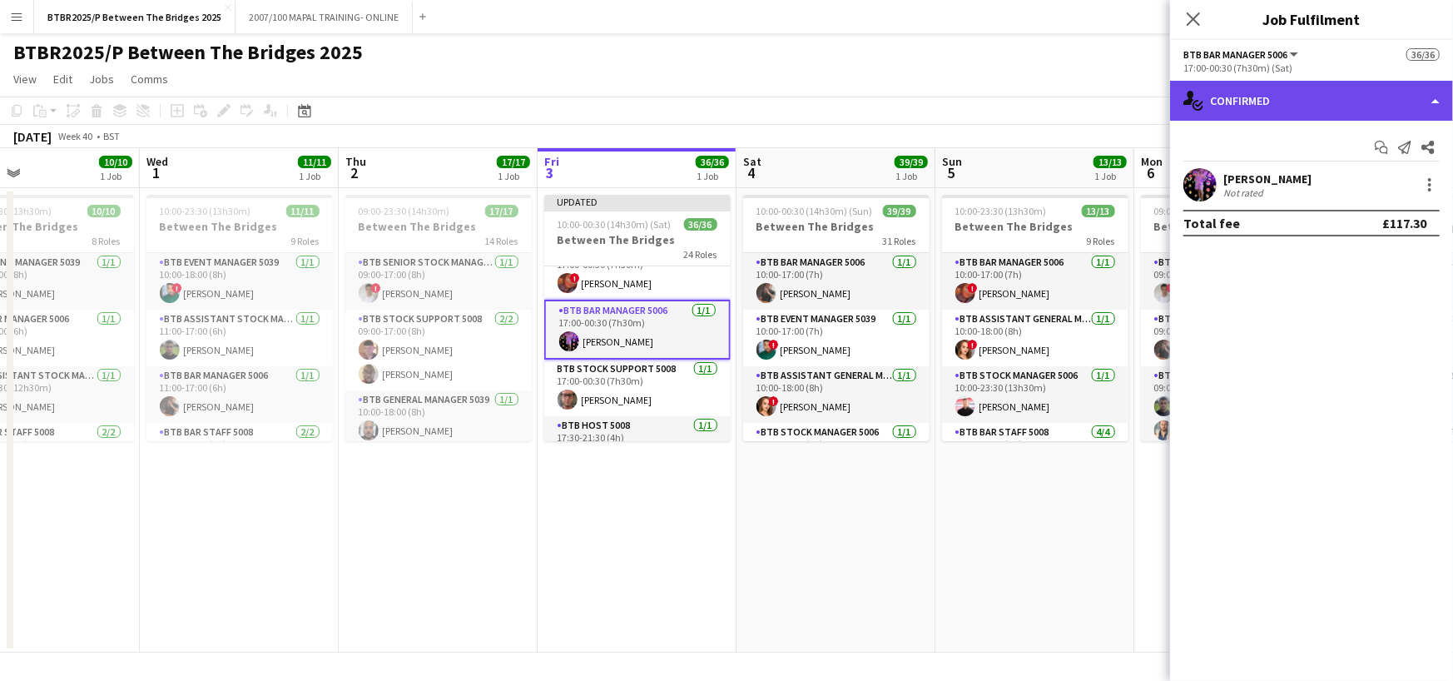
click at [1423, 102] on div "single-neutral-actions-check-2 Confirmed" at bounding box center [1311, 101] width 283 height 40
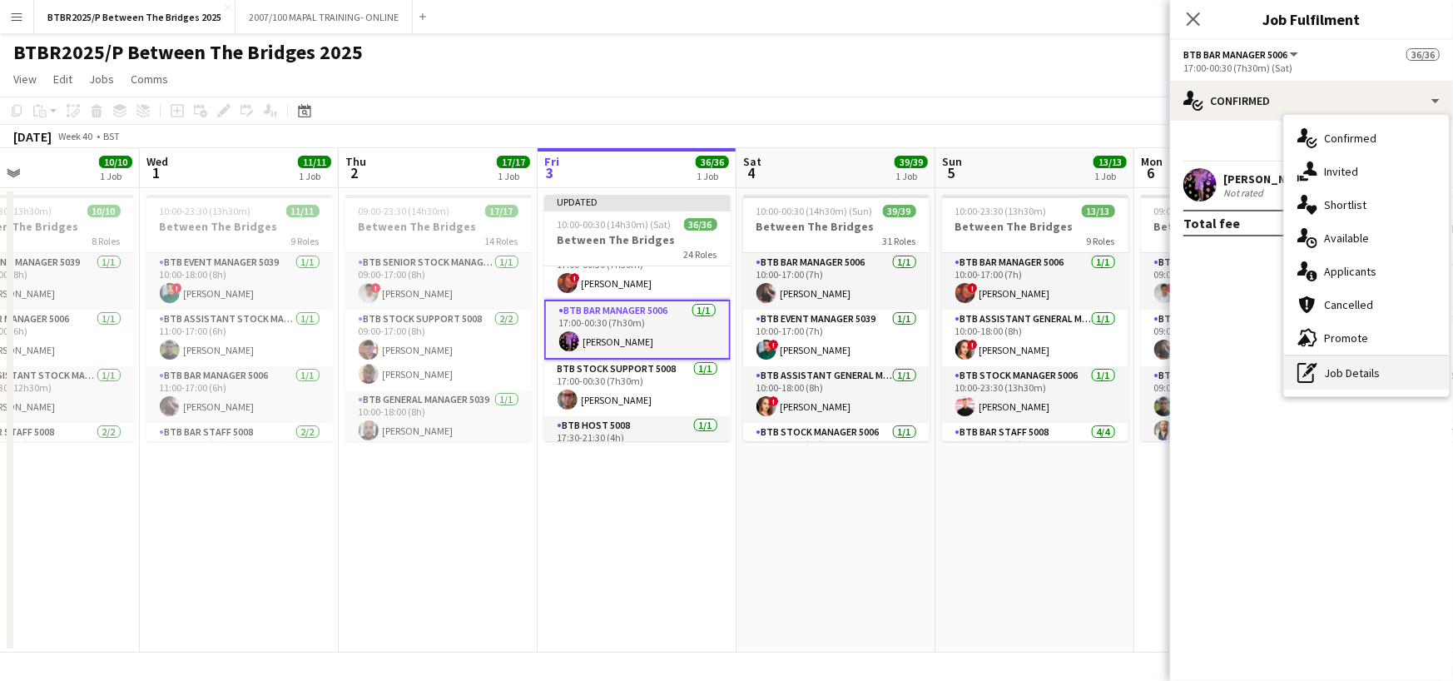
click at [1389, 374] on div "pen-write Job Details" at bounding box center [1366, 372] width 165 height 33
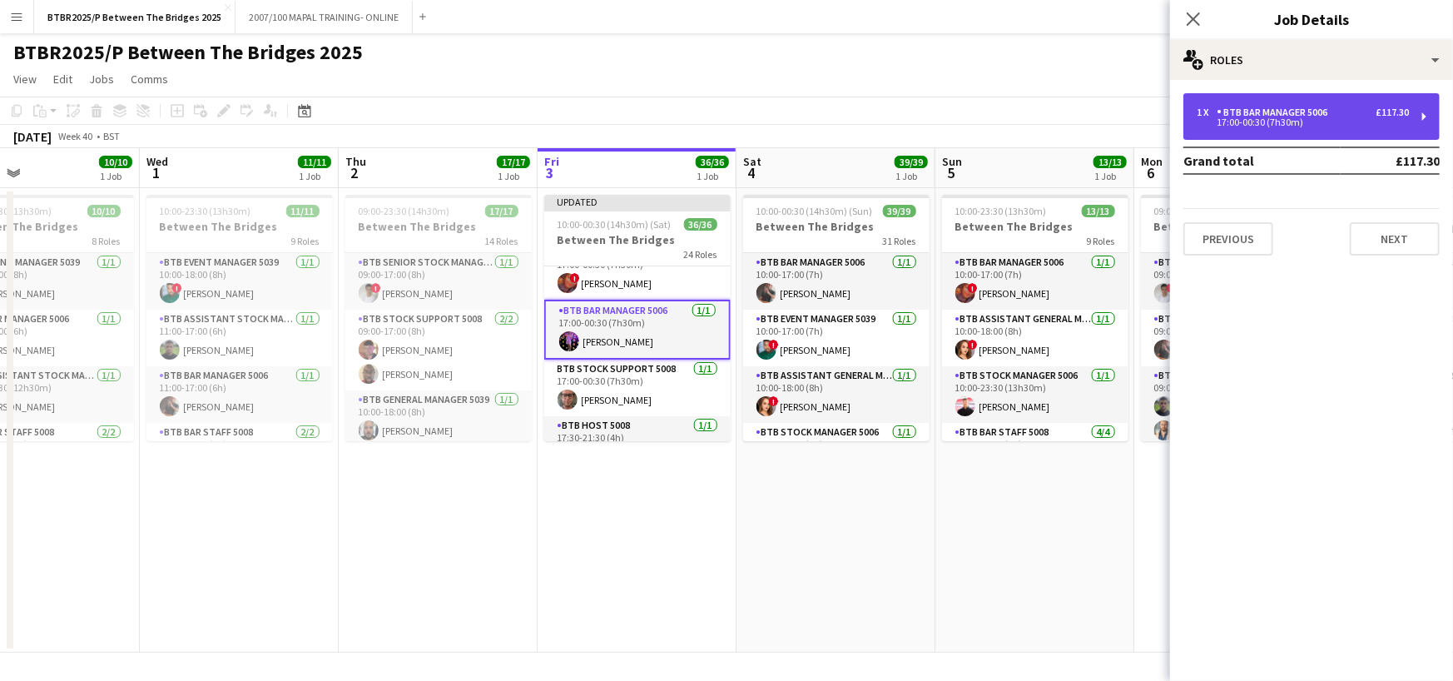
click at [1326, 107] on div "BTB Bar Manager 5006" at bounding box center [1275, 113] width 117 height 12
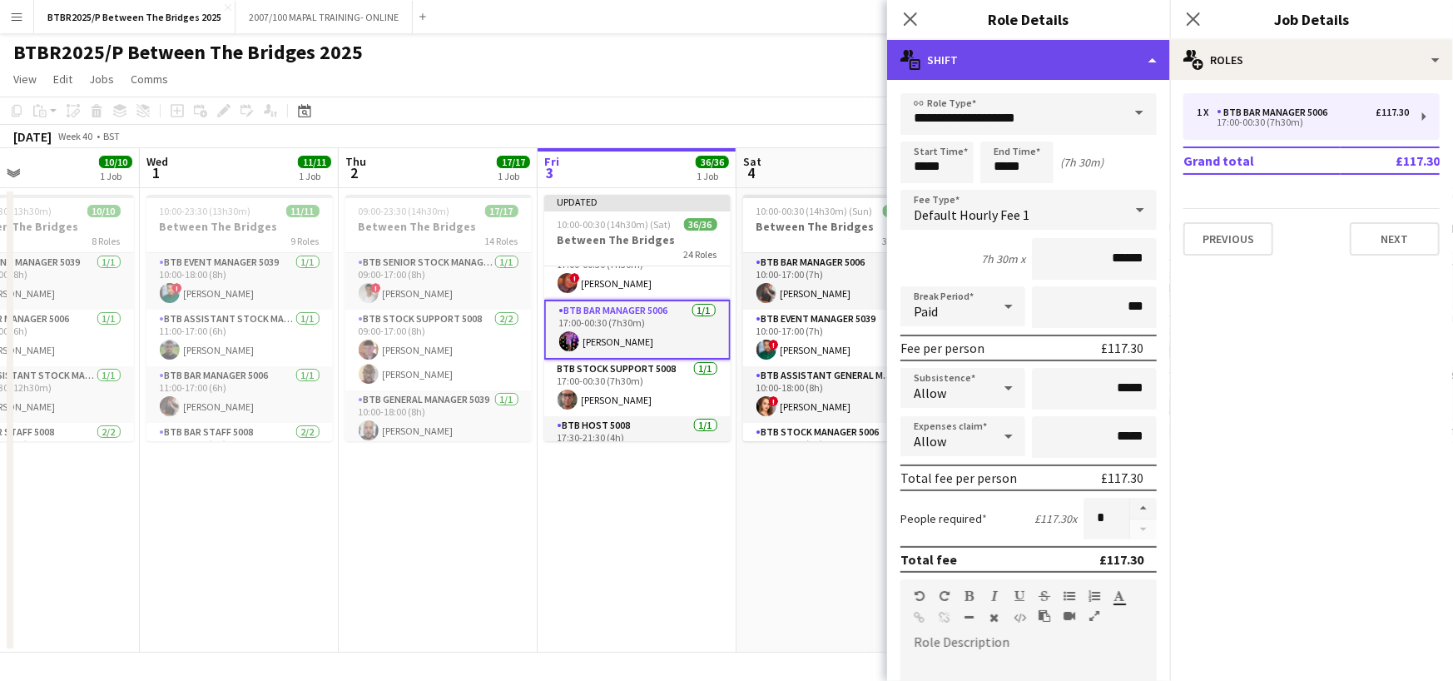
click at [1115, 70] on div "multiple-actions-text Shift" at bounding box center [1028, 60] width 283 height 40
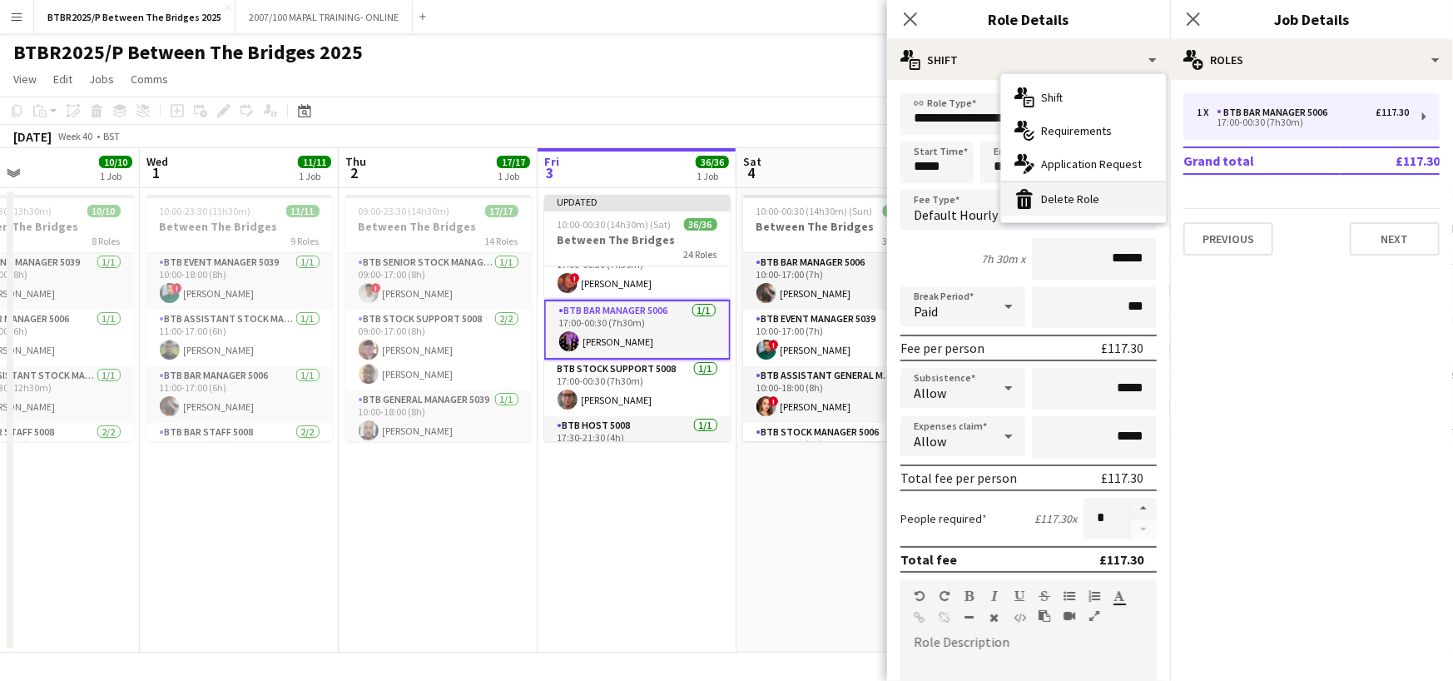
click at [1116, 191] on div "bin-2 Delete Role" at bounding box center [1083, 198] width 165 height 33
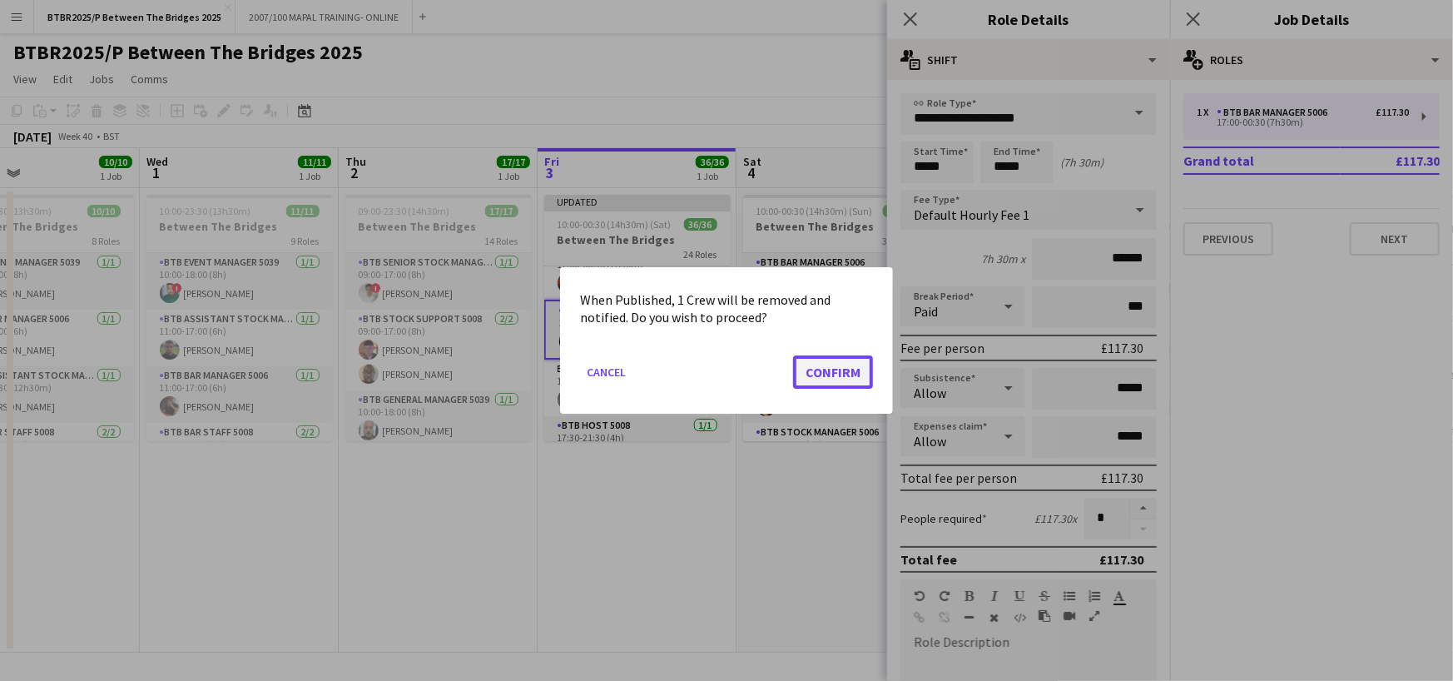
click at [848, 363] on button "Confirm" at bounding box center [833, 371] width 80 height 33
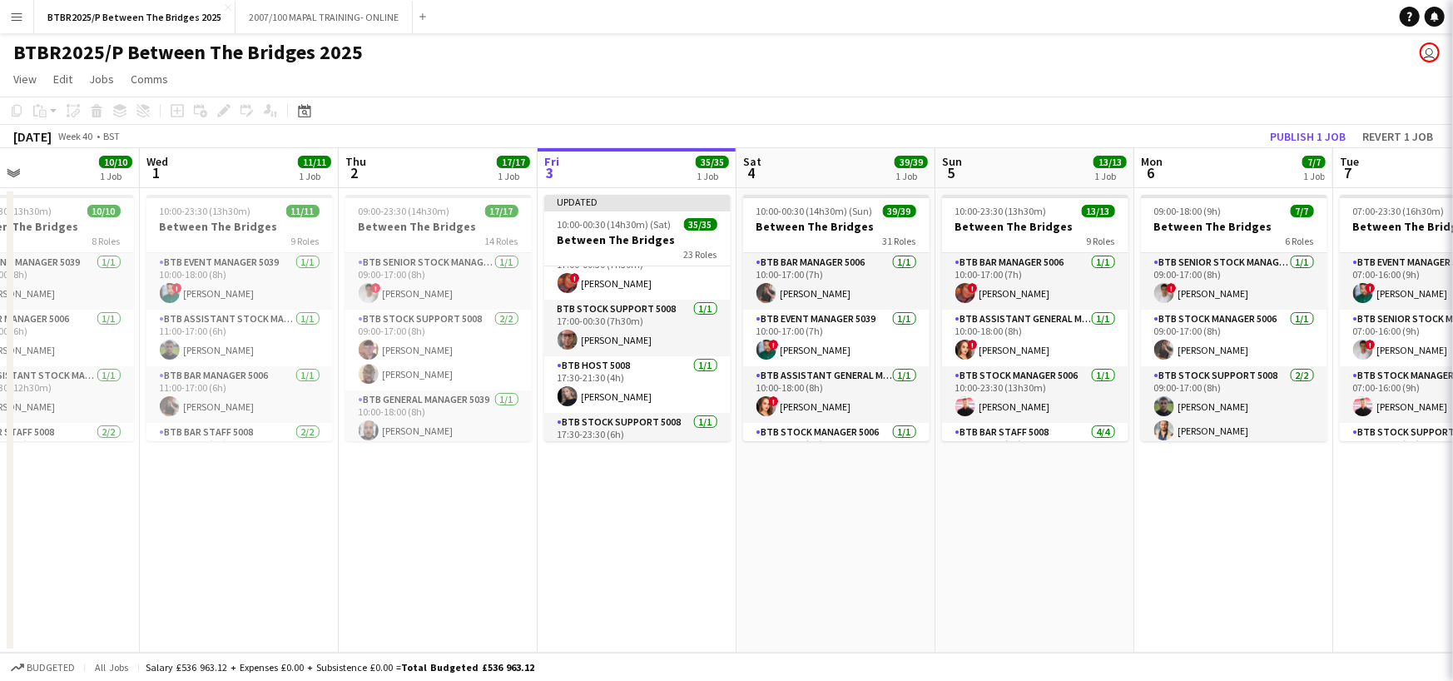
click at [841, 92] on app-page-menu "View Day view expanded Day view collapsed Month view Date picker Jump to [DATE]…" at bounding box center [726, 81] width 1453 height 32
click at [1308, 133] on button "Publish 1 job" at bounding box center [1308, 137] width 89 height 22
